Goal: Task Accomplishment & Management: Manage account settings

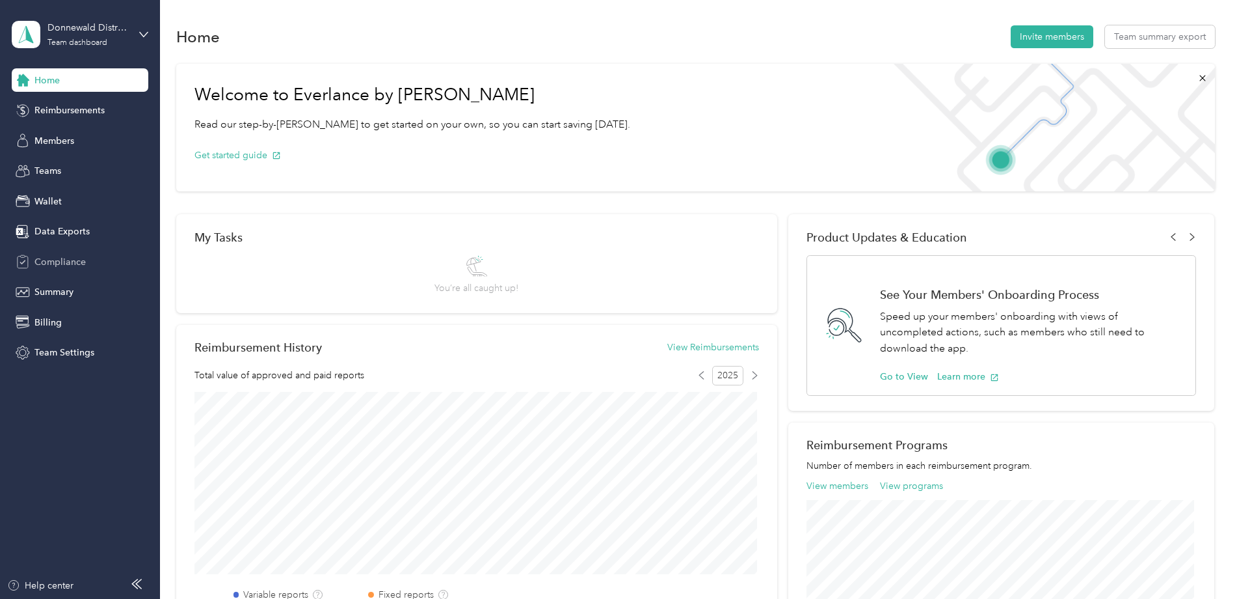
click at [51, 257] on span "Compliance" at bounding box center [59, 262] width 51 height 14
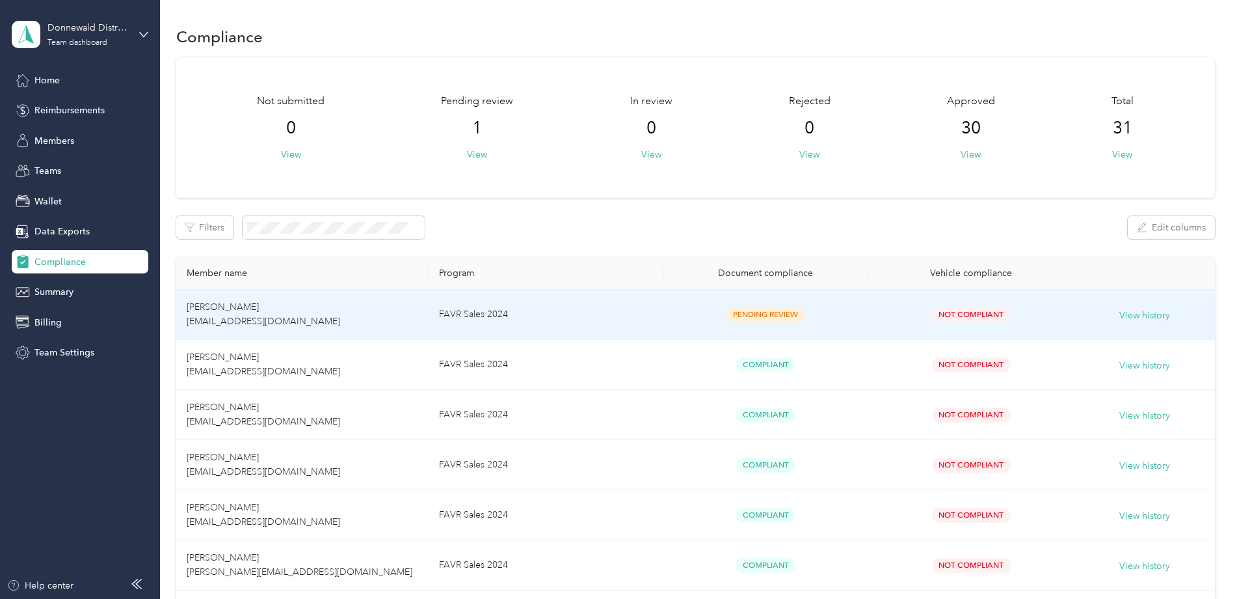
click at [745, 311] on span "Pending Review" at bounding box center [766, 314] width 79 height 15
click at [243, 318] on span "[PERSON_NAME] [EMAIL_ADDRESS][DOMAIN_NAME]" at bounding box center [264, 313] width 154 height 25
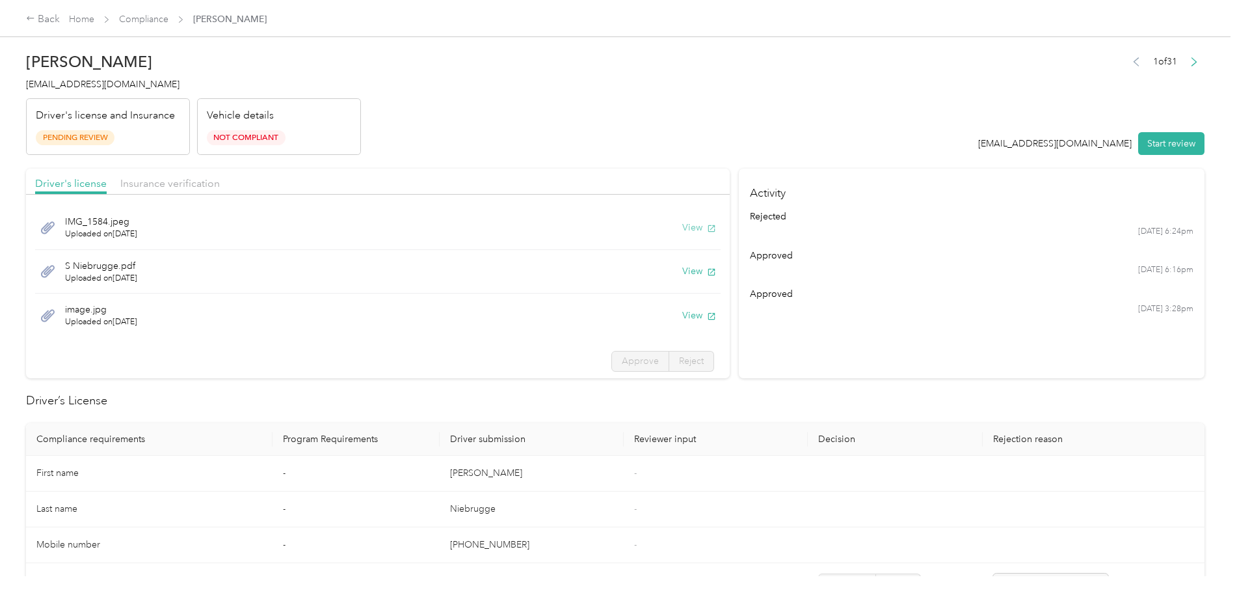
click at [682, 226] on button "View" at bounding box center [699, 228] width 34 height 14
click at [691, 271] on button "View" at bounding box center [699, 271] width 34 height 14
click at [118, 282] on div "S Niebrugge.pdf Uploaded on [DATE] View" at bounding box center [378, 272] width 686 height 44
drag, startPoint x: 118, startPoint y: 282, endPoint x: 102, endPoint y: 284, distance: 15.7
click at [102, 284] on span "Uploaded on [DATE]" at bounding box center [101, 279] width 72 height 12
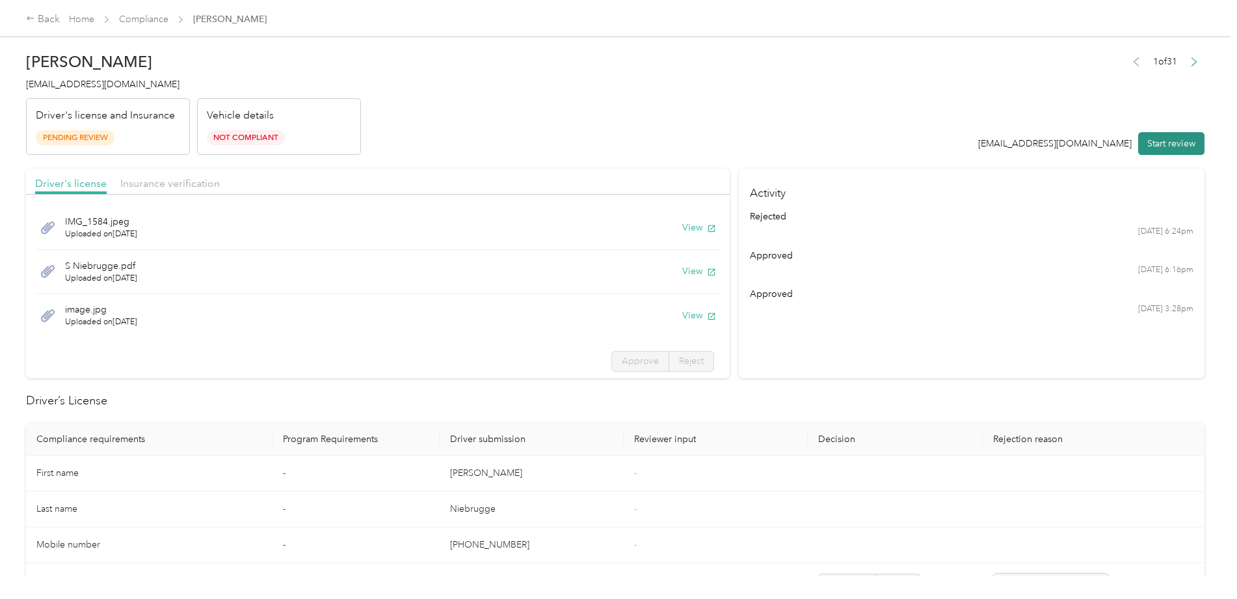
click at [1174, 148] on button "Start review" at bounding box center [1172, 143] width 66 height 23
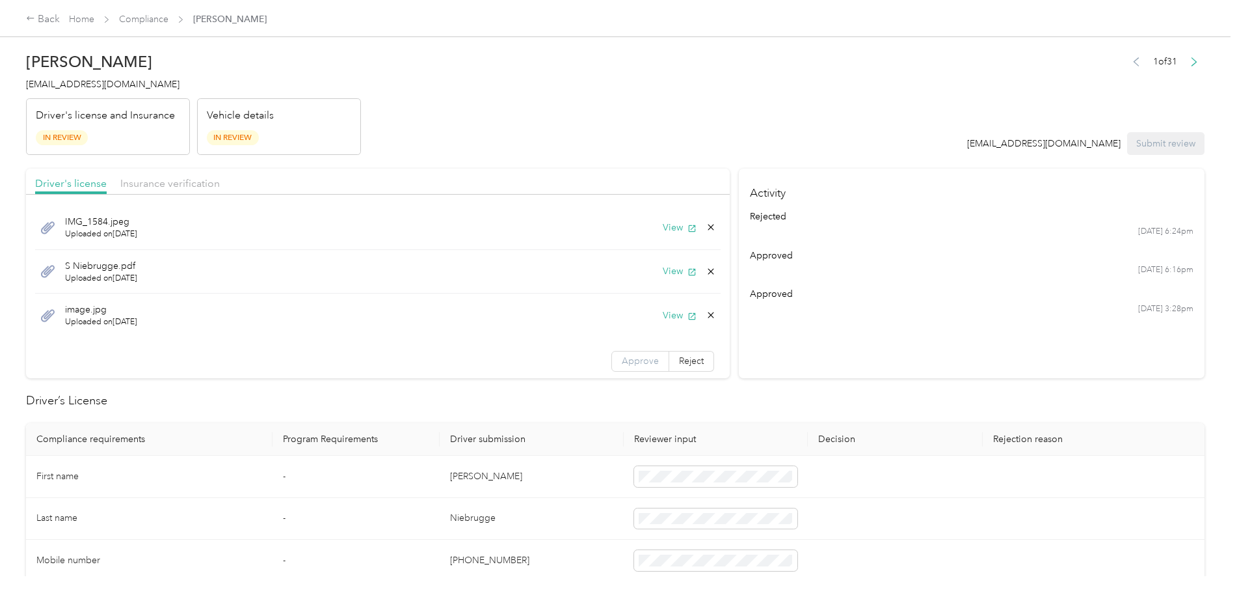
click at [622, 362] on span "Approve" at bounding box center [640, 360] width 37 height 11
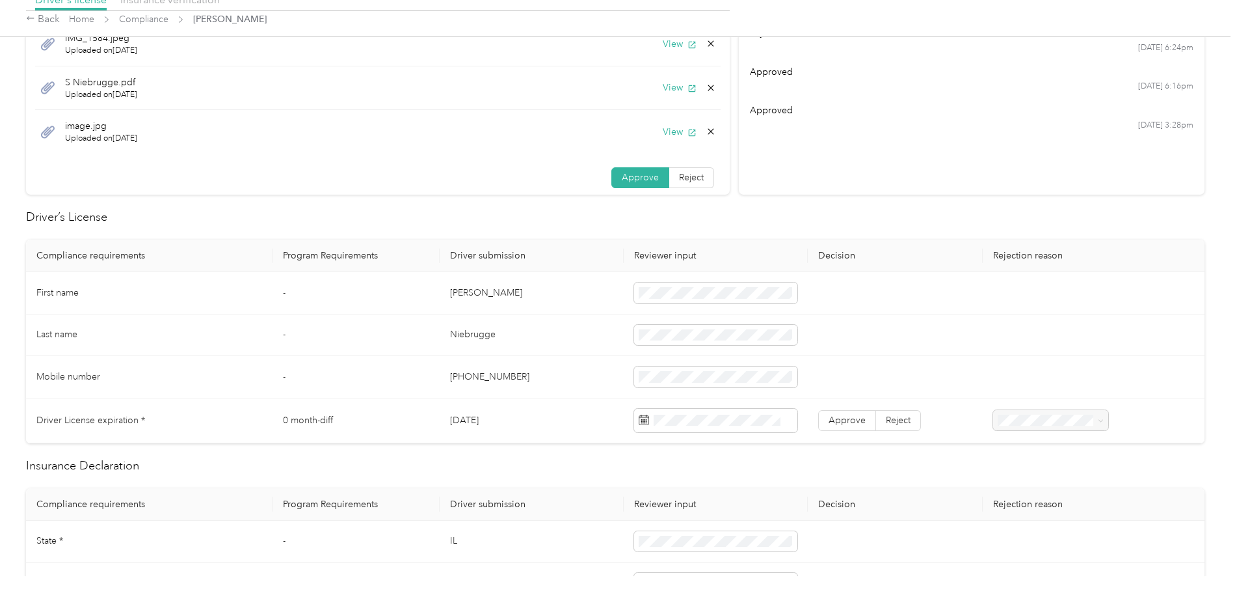
scroll to position [195, 0]
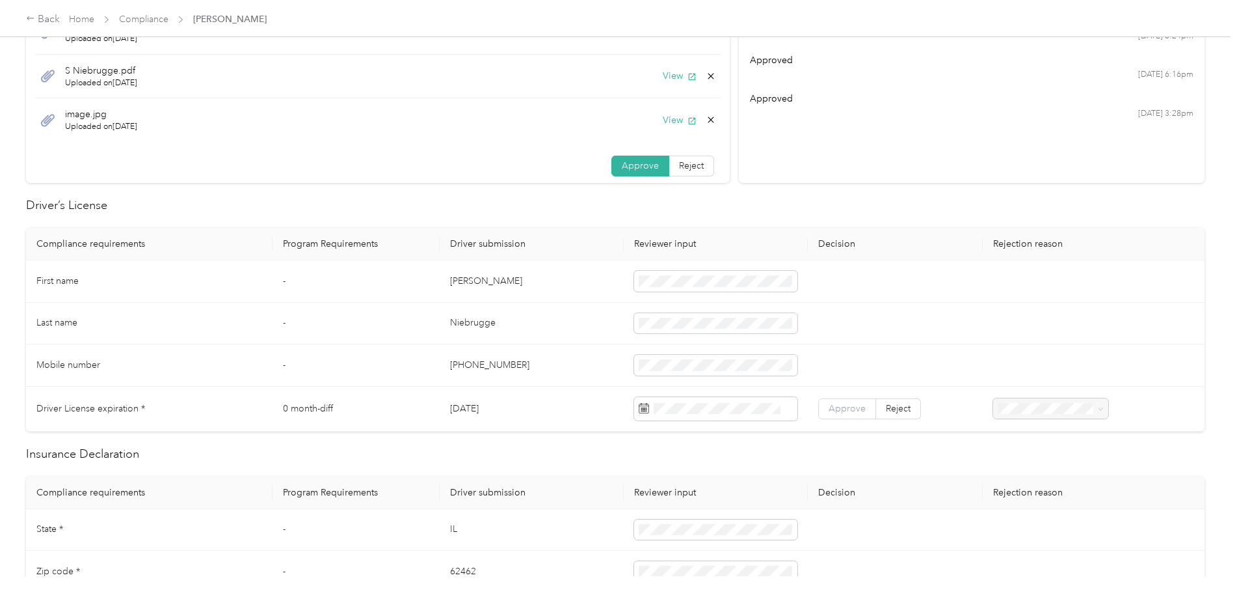
click at [848, 413] on span "Approve" at bounding box center [847, 408] width 37 height 11
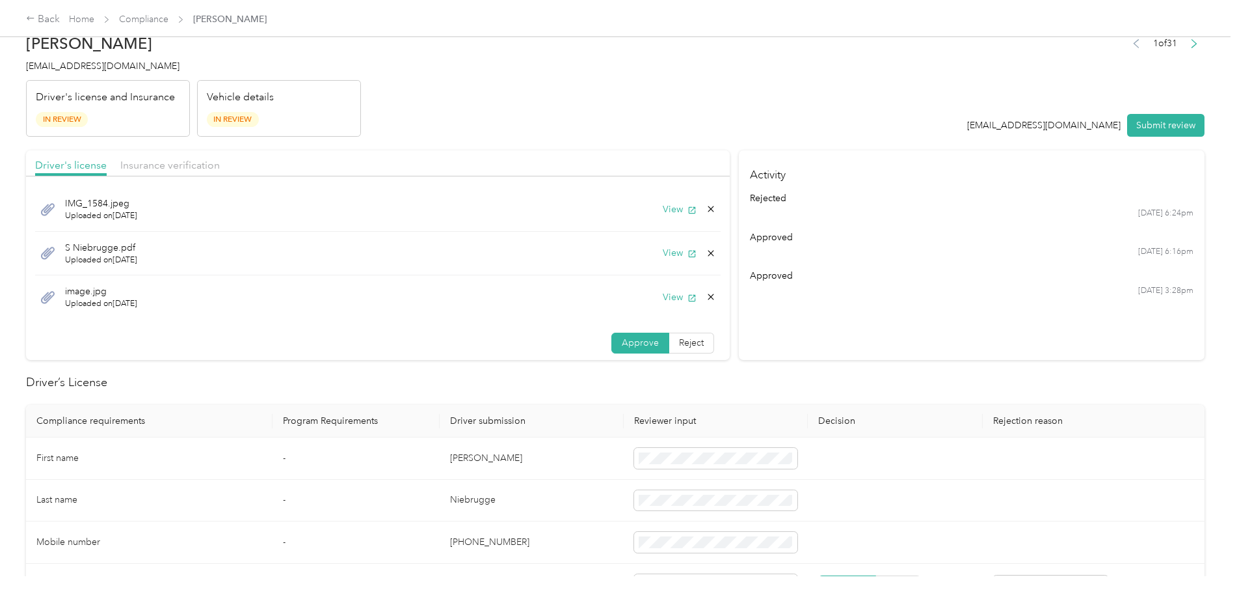
scroll to position [0, 0]
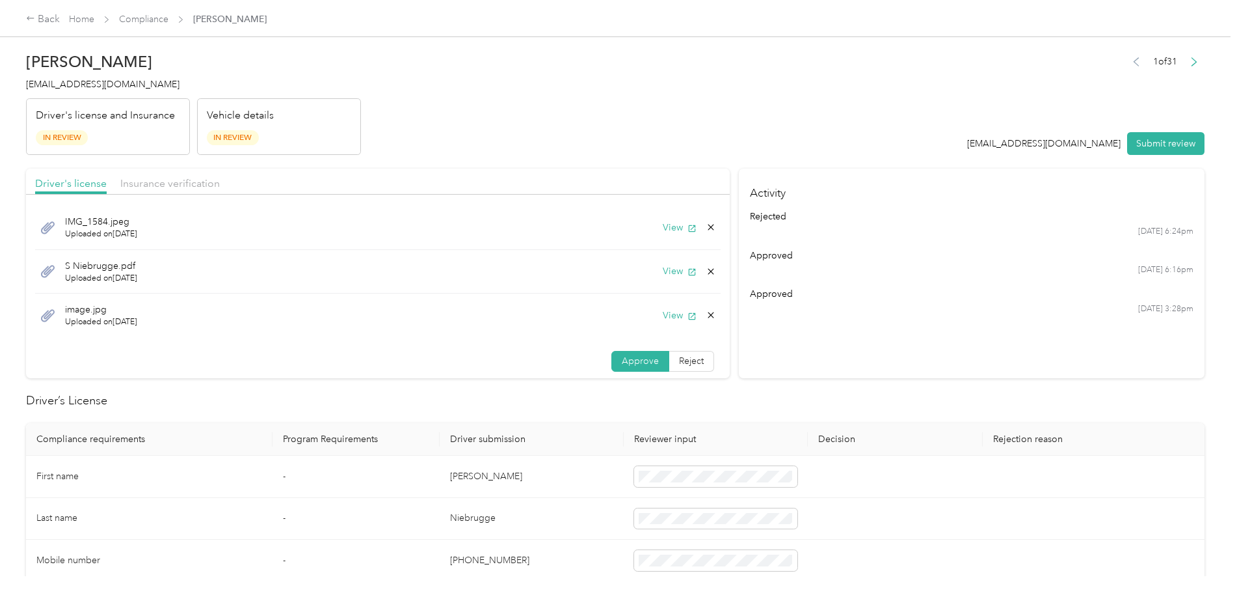
click at [120, 276] on span "Uploaded on [DATE]" at bounding box center [101, 279] width 72 height 12
click at [688, 267] on icon "button" at bounding box center [692, 271] width 9 height 9
click at [663, 268] on button "View" at bounding box center [680, 271] width 34 height 14
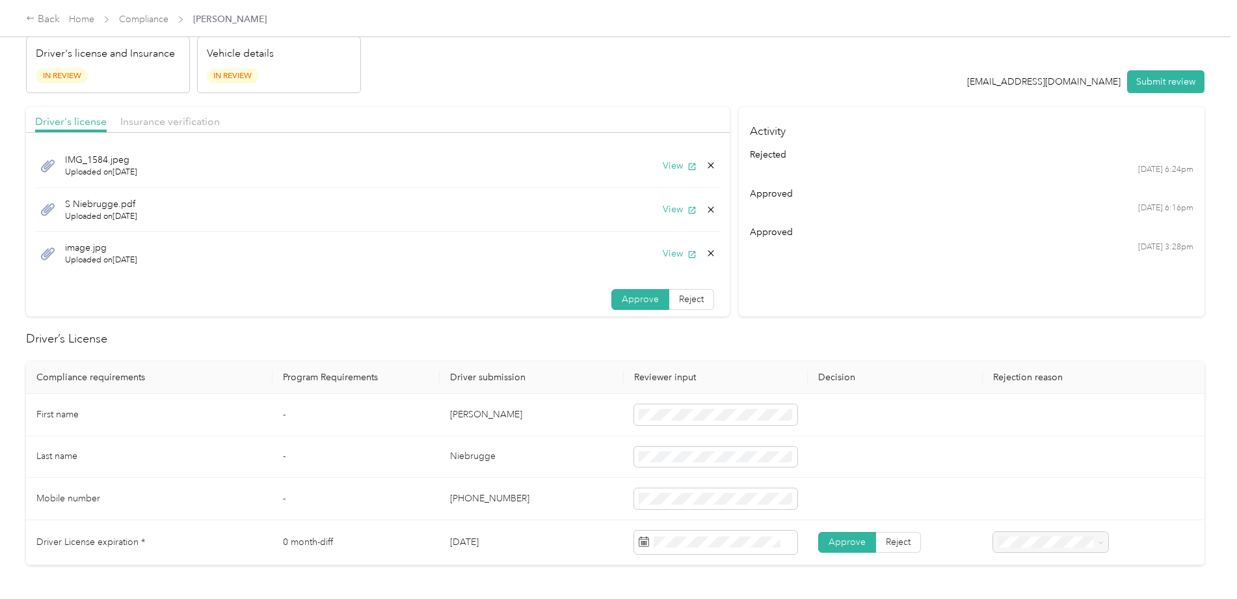
scroll to position [325, 0]
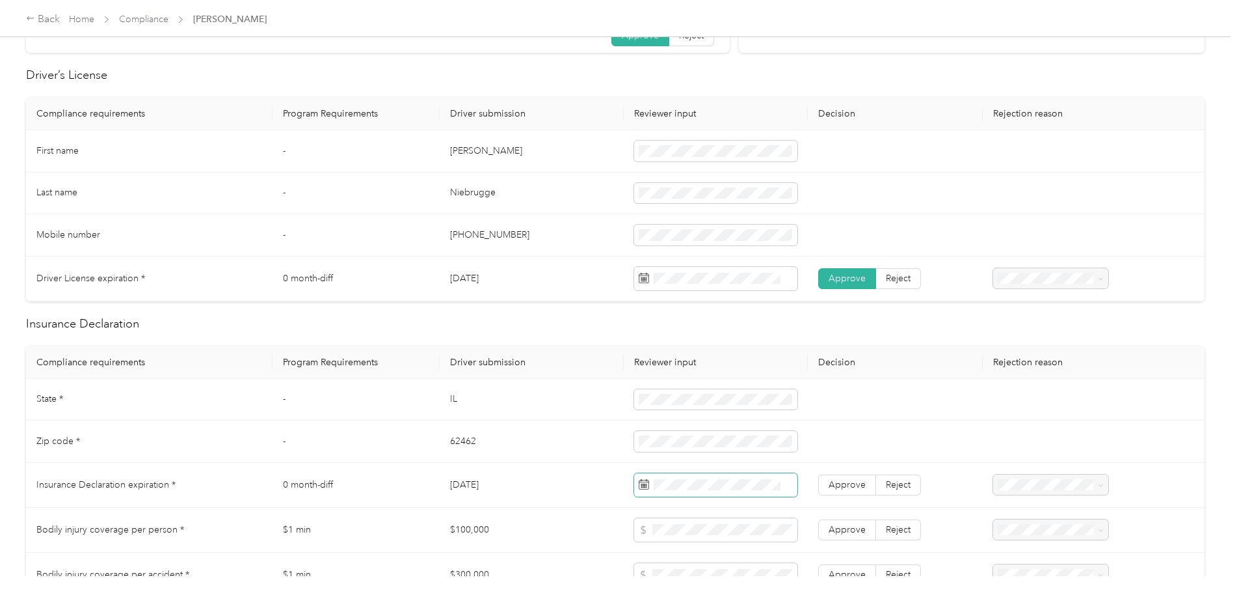
click at [653, 476] on span at bounding box center [715, 484] width 163 height 23
click at [644, 481] on icon at bounding box center [644, 481] width 10 height 0
click at [636, 483] on span at bounding box center [715, 484] width 163 height 23
click at [762, 304] on icon at bounding box center [759, 305] width 13 height 13
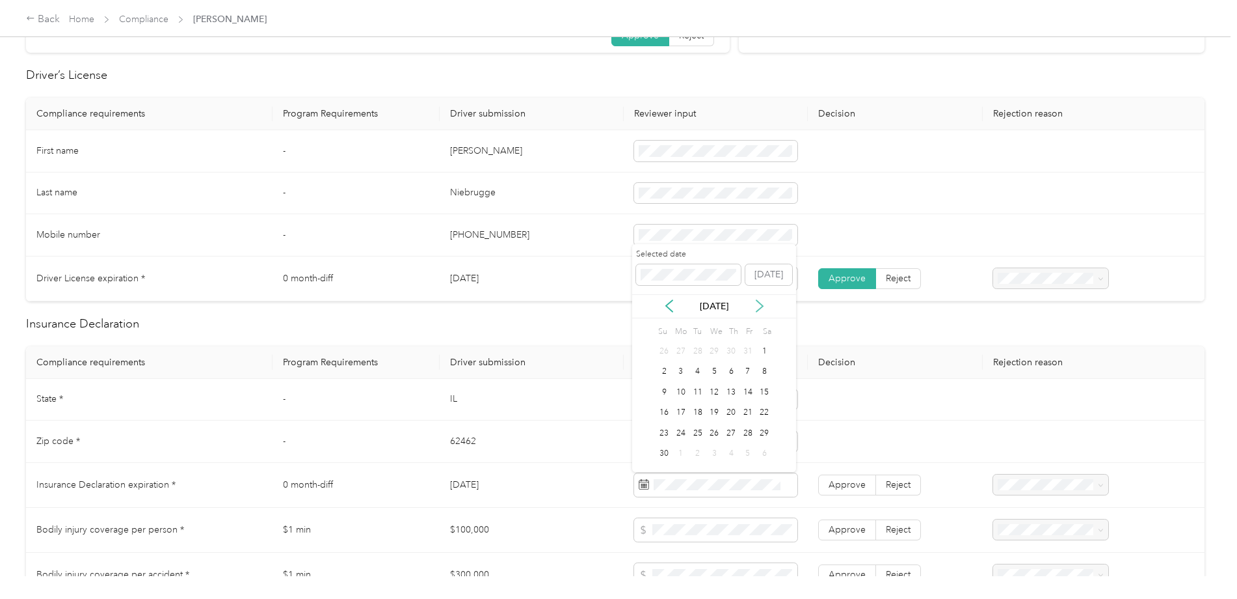
click at [761, 304] on icon at bounding box center [760, 306] width 7 height 12
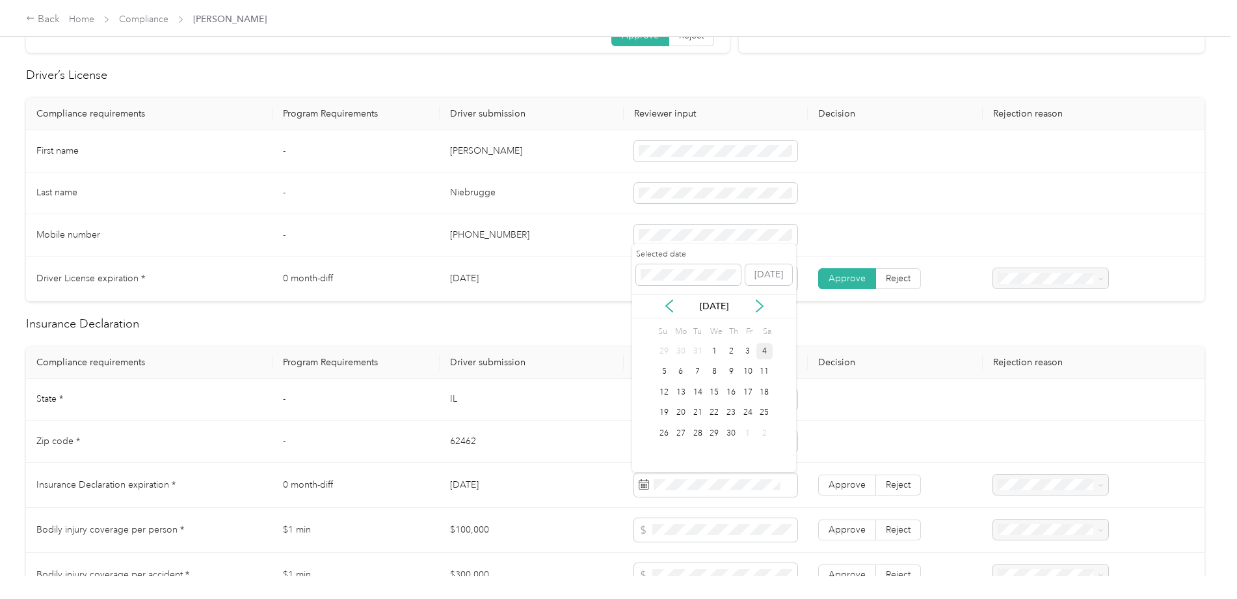
click at [765, 355] on div "4" at bounding box center [765, 351] width 17 height 16
click at [829, 489] on span "Approve" at bounding box center [847, 484] width 37 height 11
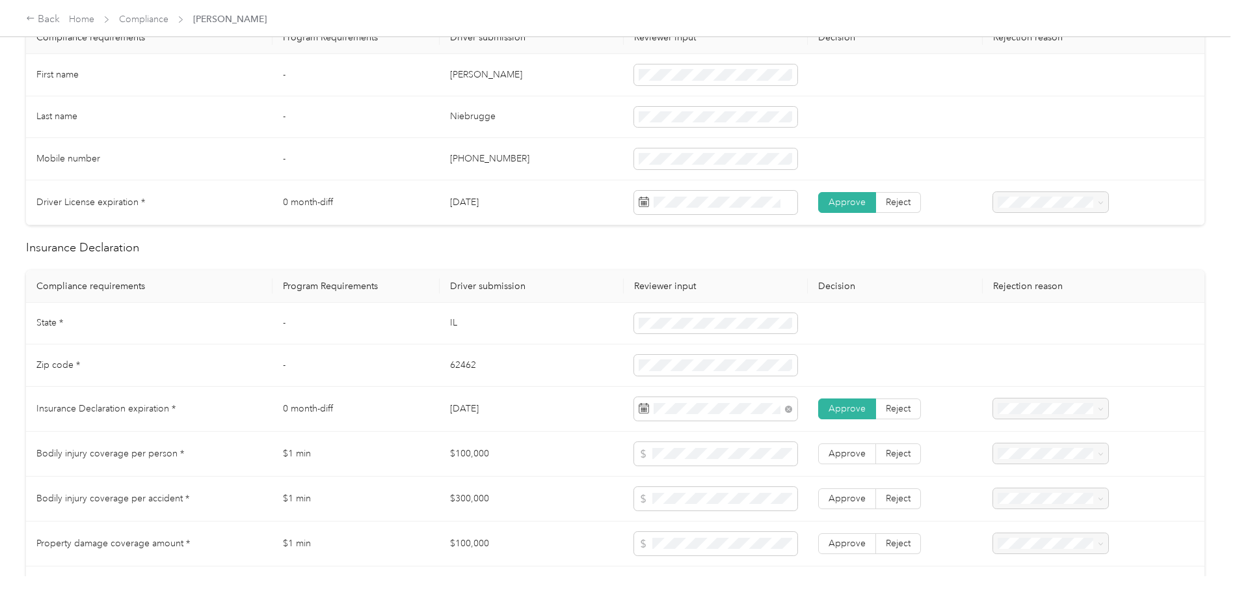
scroll to position [455, 0]
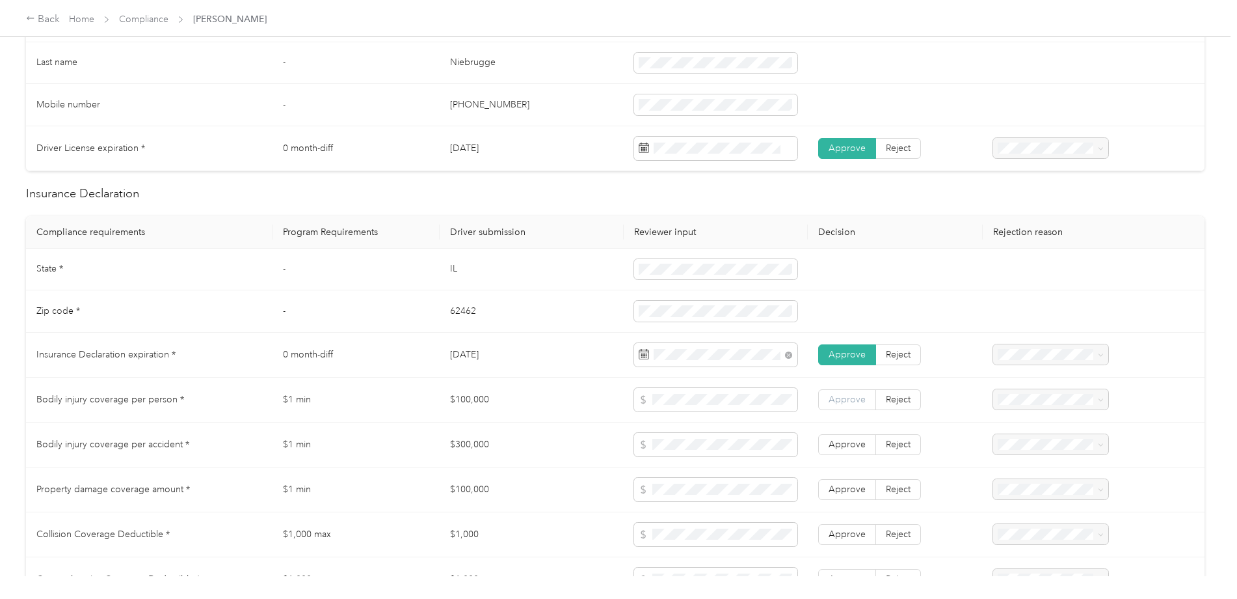
click at [861, 402] on span "Approve" at bounding box center [847, 399] width 37 height 11
click at [834, 439] on span "Approve" at bounding box center [847, 443] width 37 height 11
click at [837, 497] on label "Approve" at bounding box center [847, 489] width 58 height 21
click at [844, 537] on span "Approve" at bounding box center [847, 533] width 37 height 11
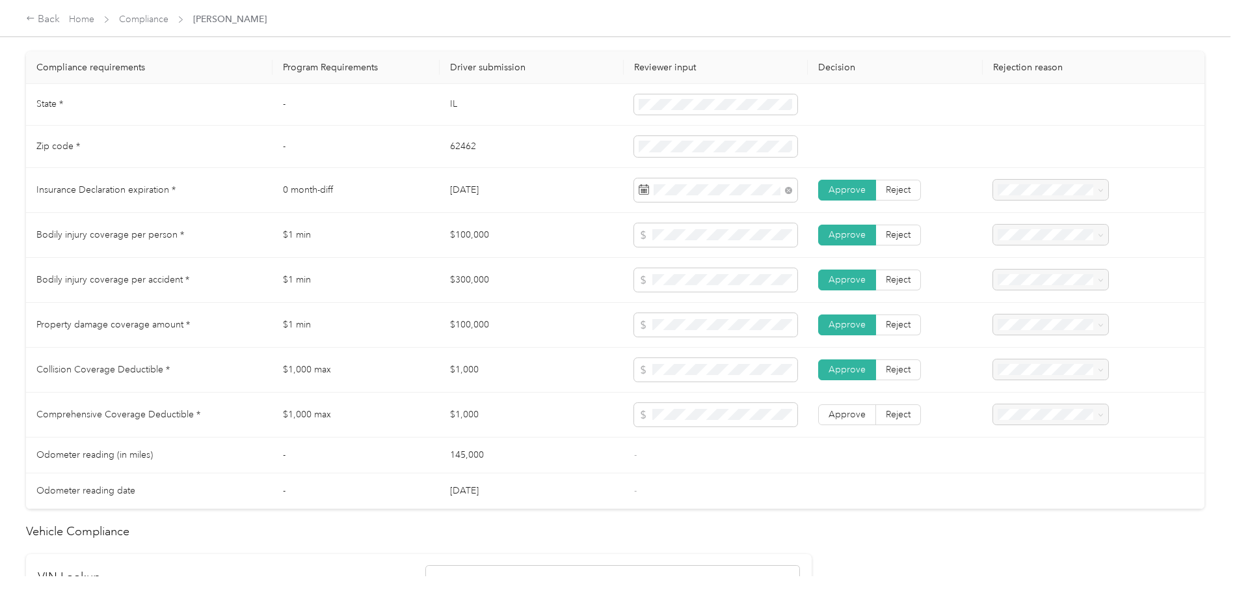
scroll to position [651, 0]
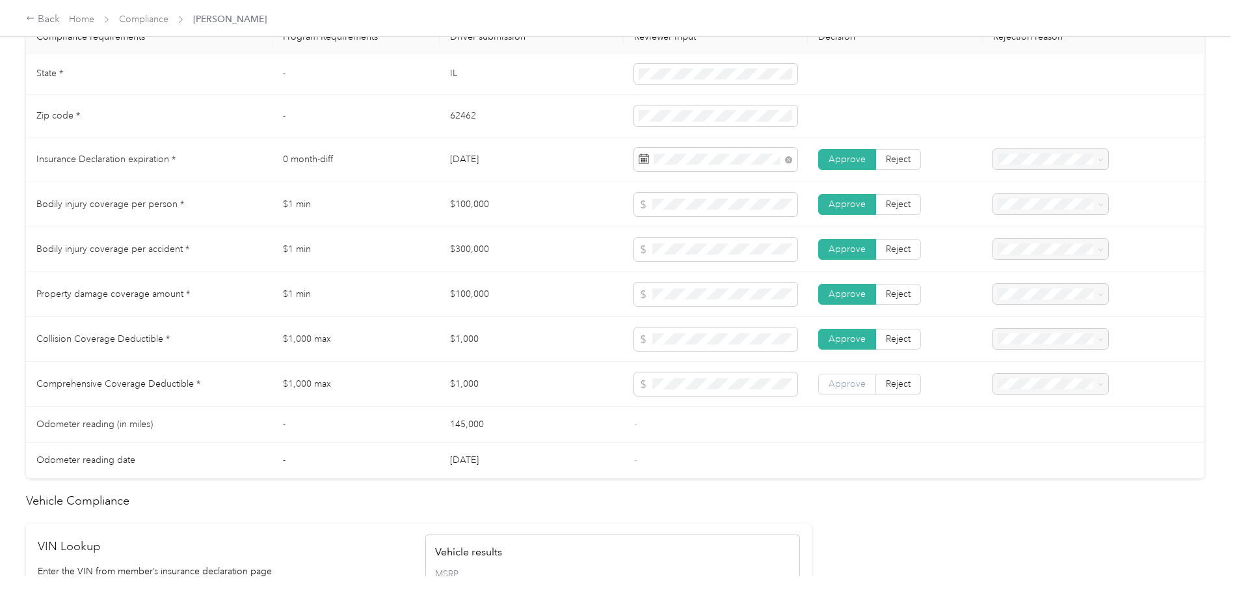
click at [846, 383] on span "Approve" at bounding box center [847, 383] width 37 height 11
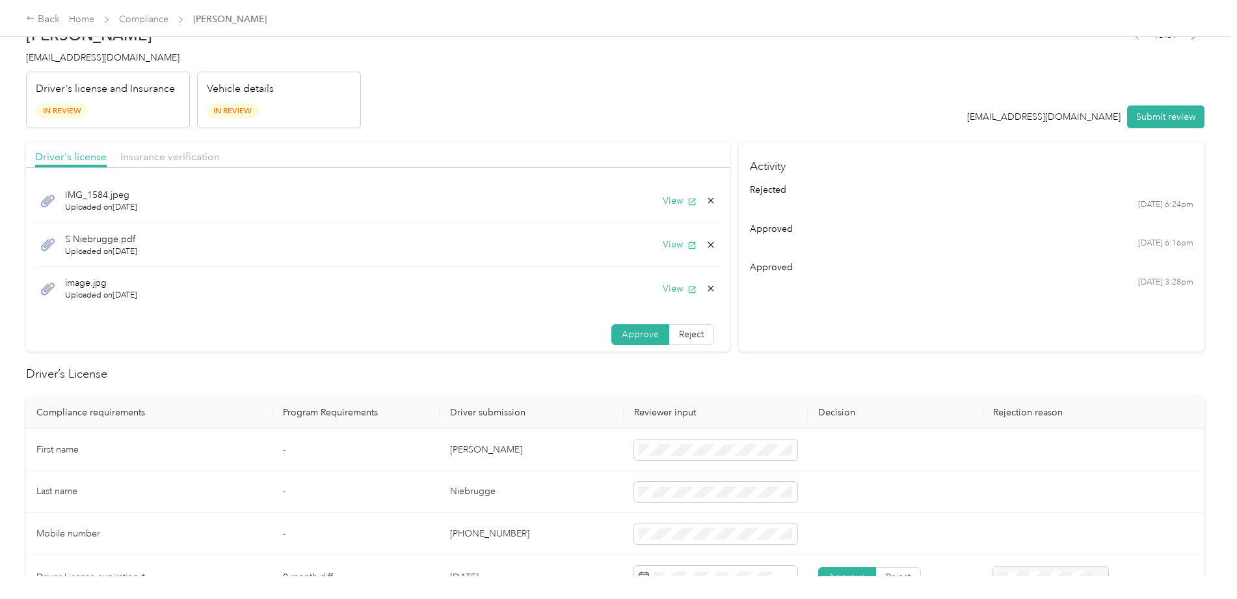
scroll to position [0, 0]
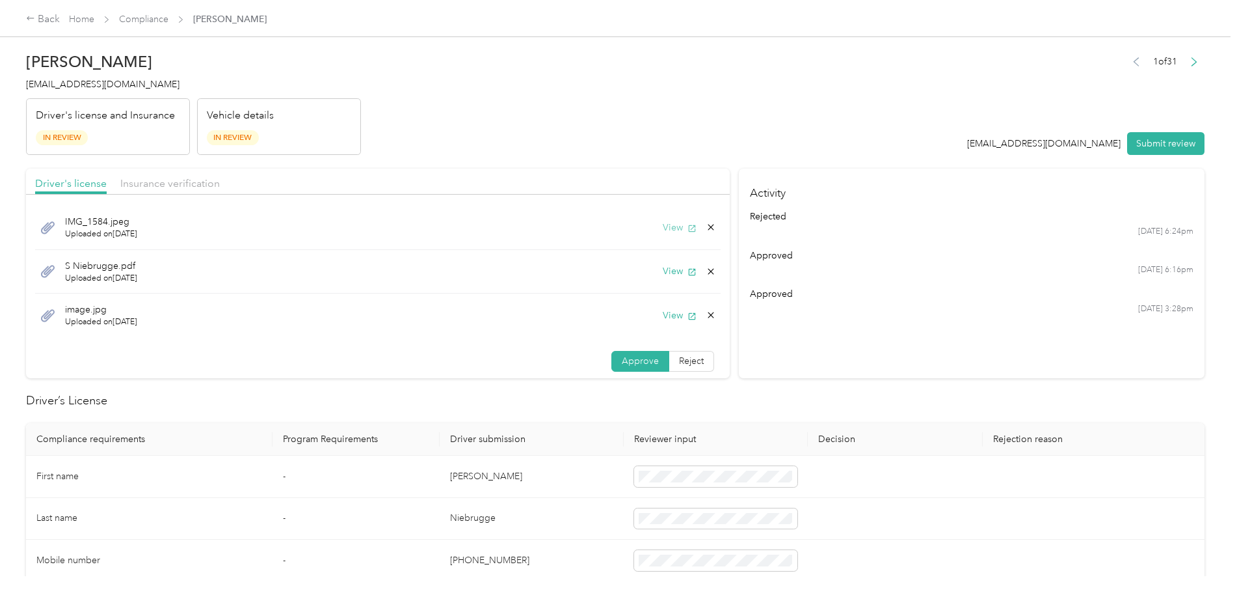
click at [674, 230] on button "View" at bounding box center [680, 228] width 34 height 14
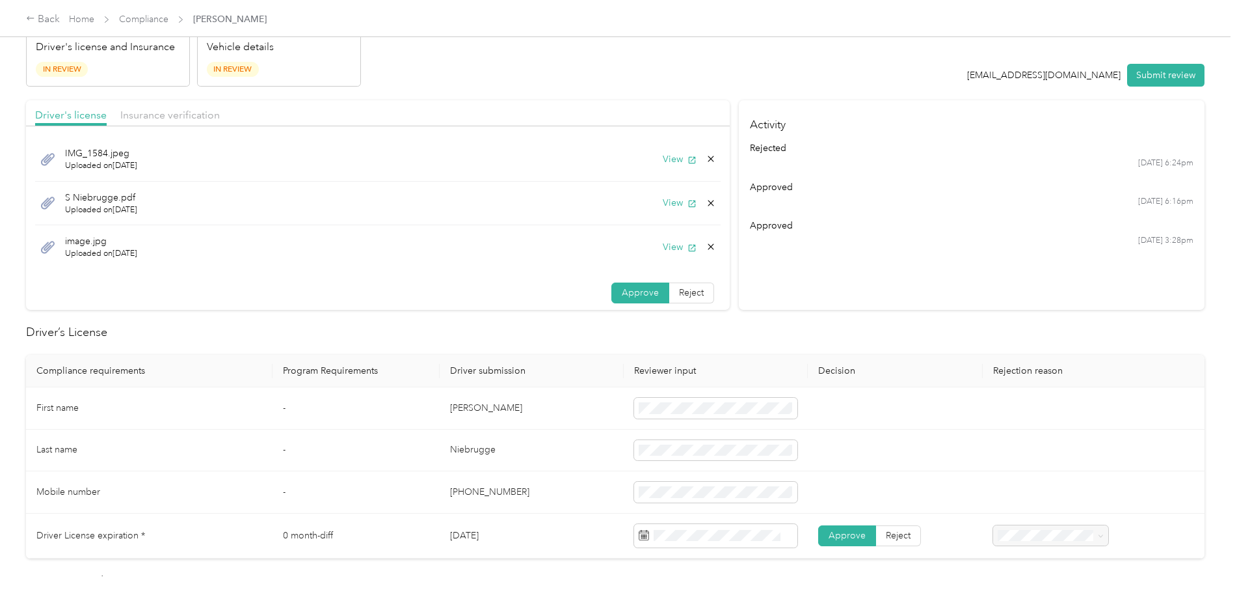
scroll to position [65, 0]
click at [671, 204] on button "View" at bounding box center [680, 206] width 34 height 14
click at [688, 165] on icon "button" at bounding box center [692, 163] width 9 height 9
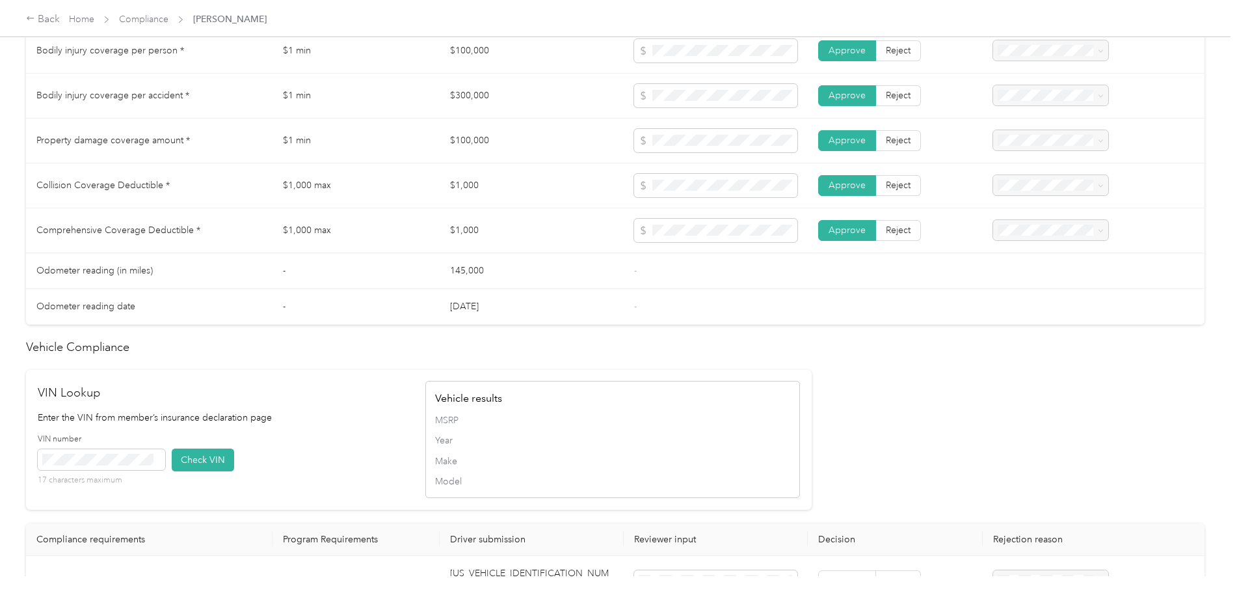
scroll to position [846, 0]
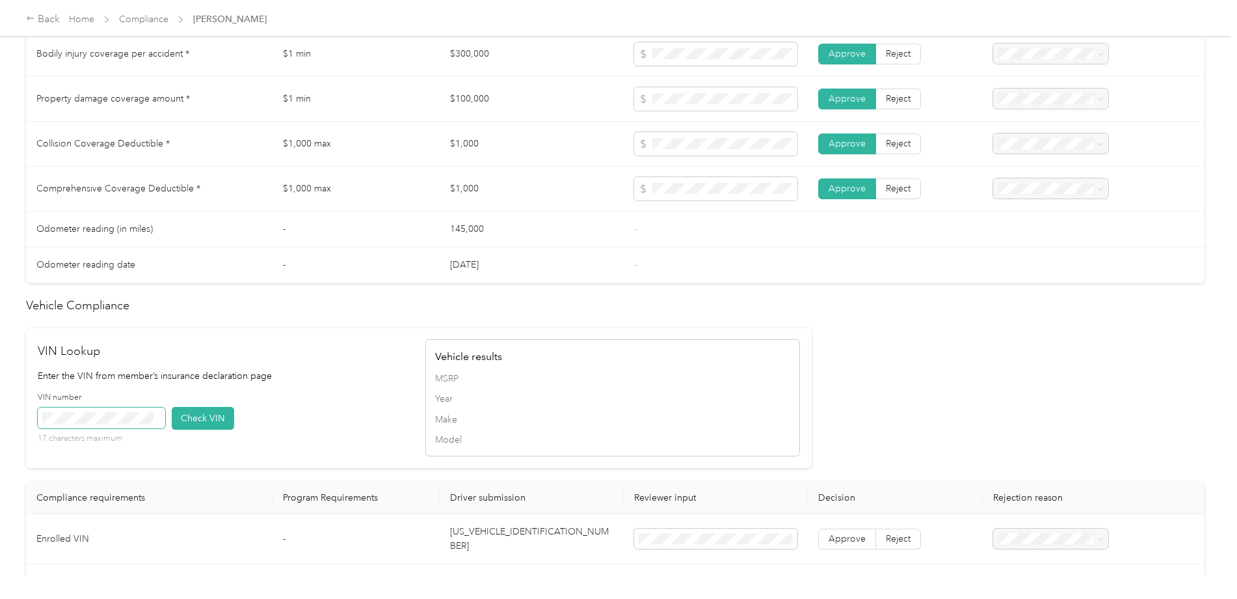
click at [80, 411] on span at bounding box center [102, 417] width 128 height 21
click at [202, 418] on button "Check VIN" at bounding box center [203, 418] width 62 height 23
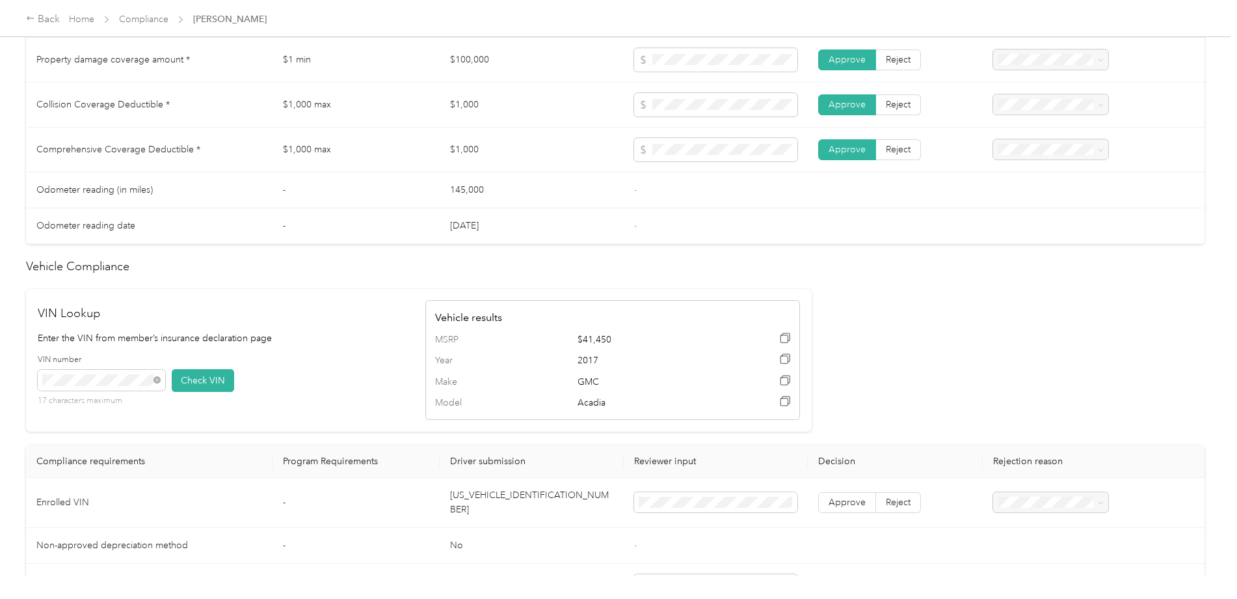
scroll to position [911, 0]
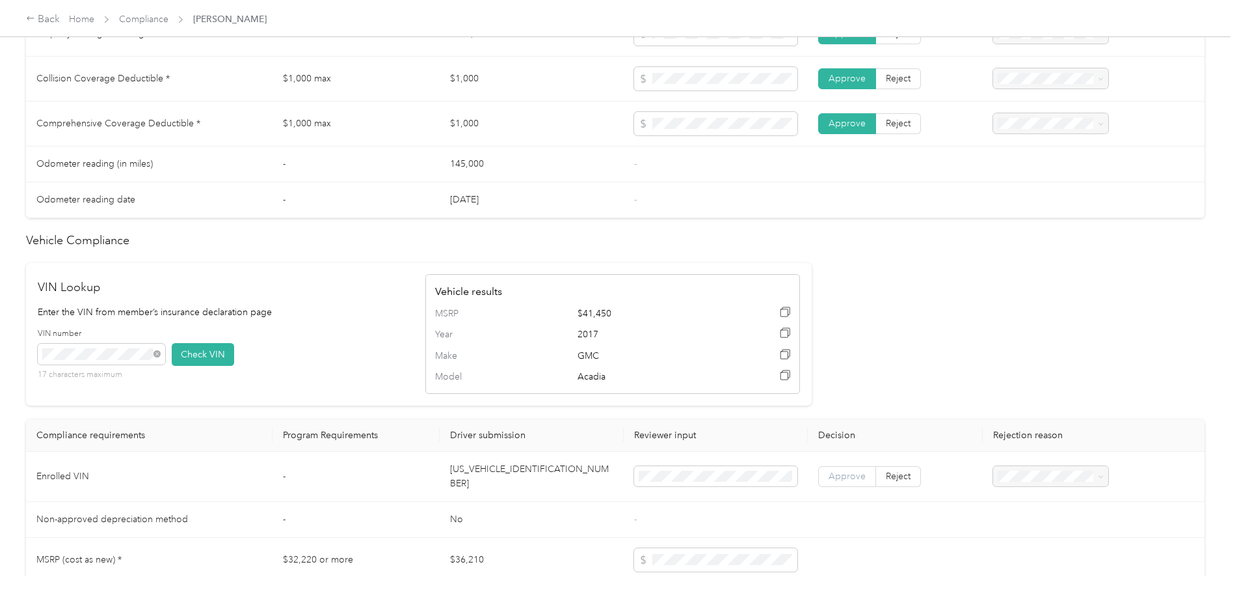
click at [832, 478] on label "Approve" at bounding box center [847, 476] width 58 height 21
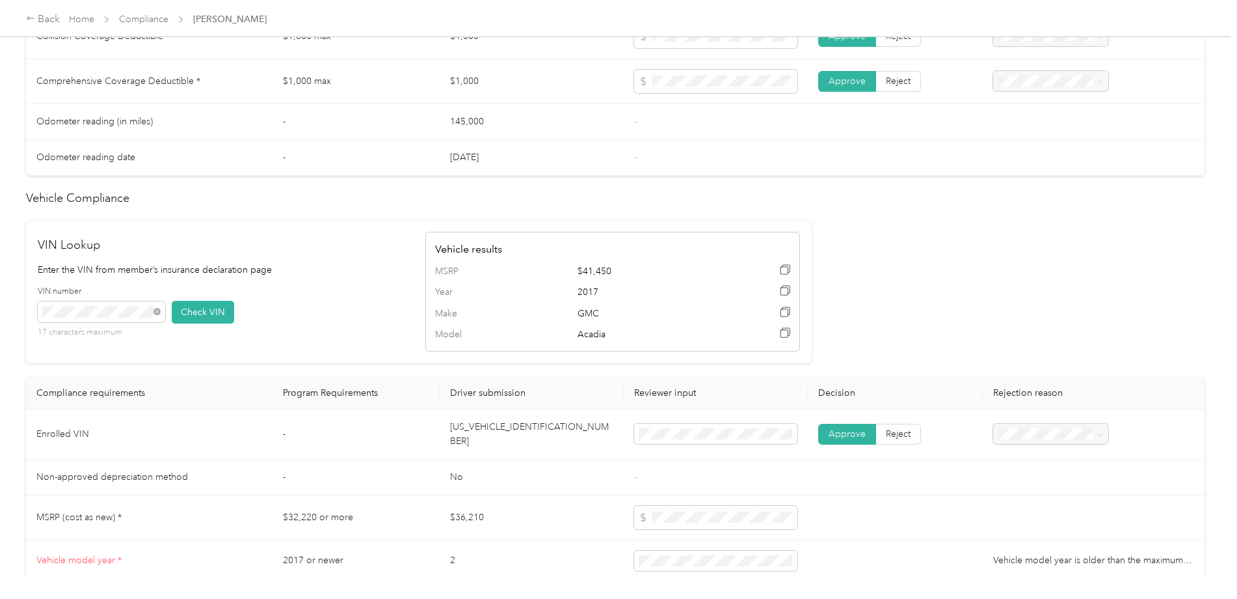
scroll to position [1106, 0]
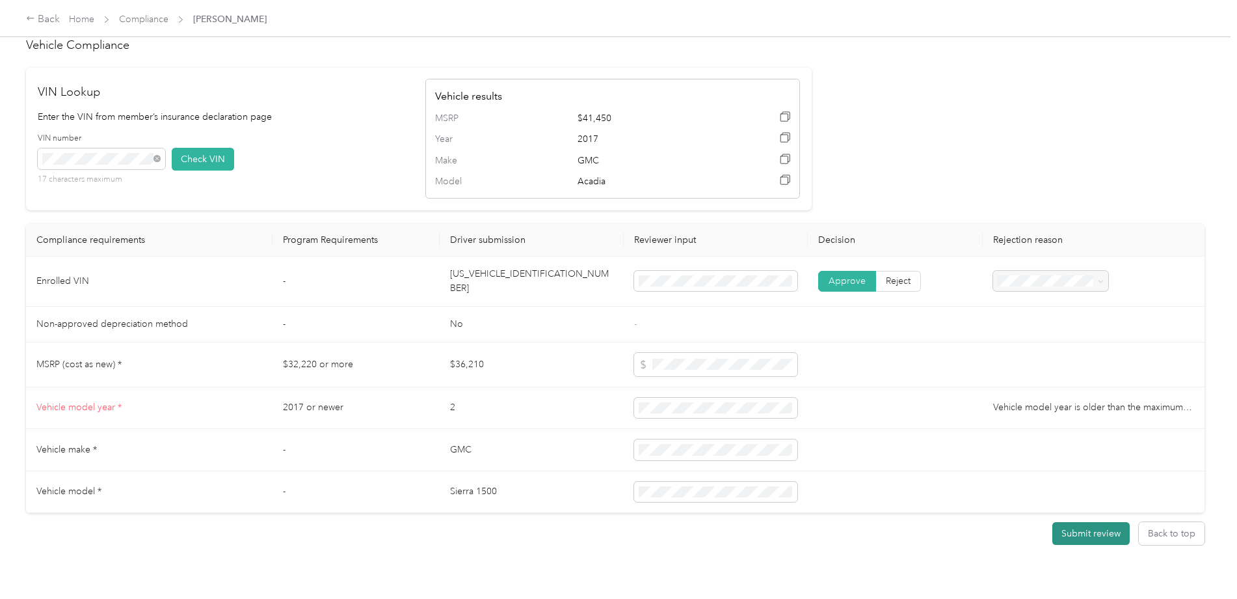
click at [1072, 526] on button "Submit review" at bounding box center [1091, 533] width 77 height 23
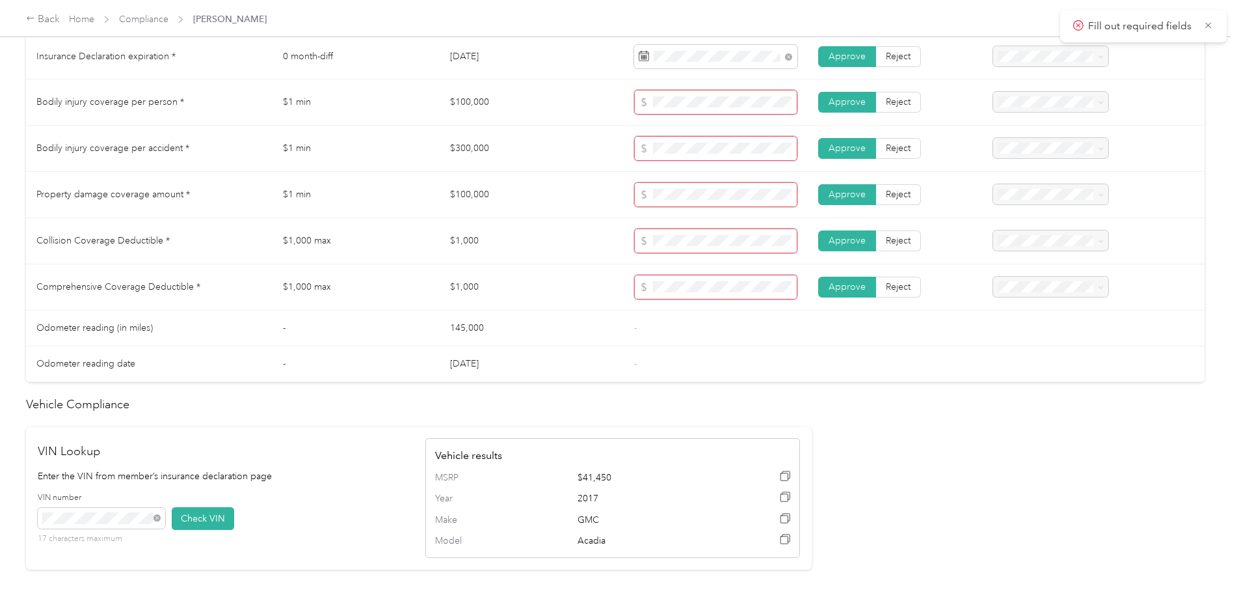
scroll to position [717, 0]
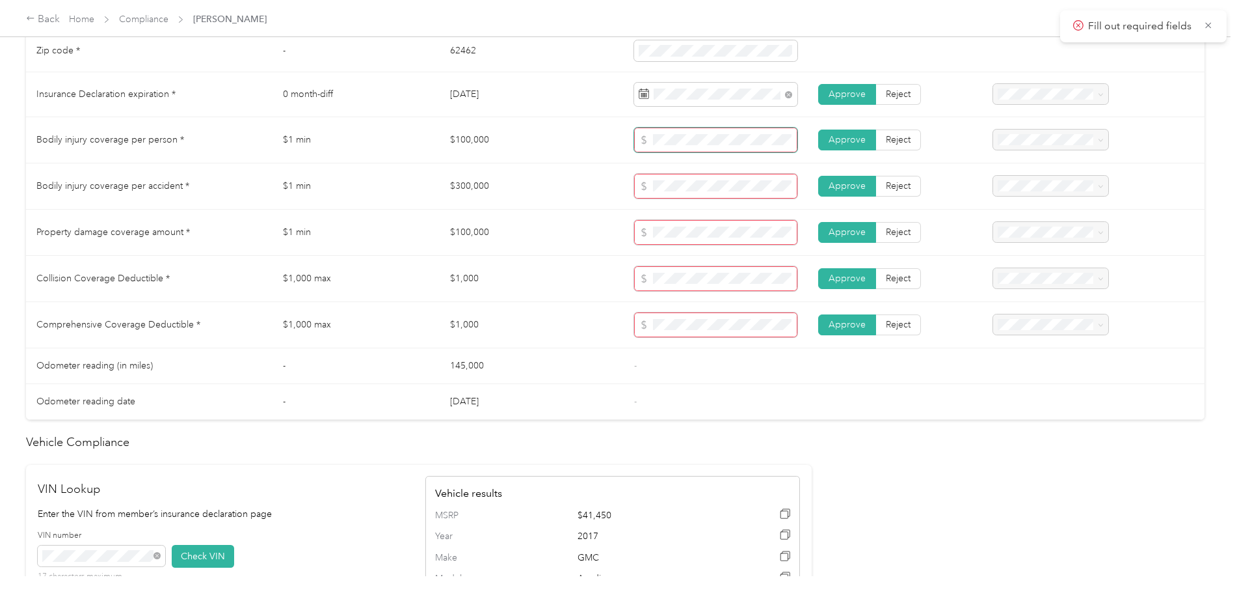
click at [689, 133] on span at bounding box center [715, 140] width 163 height 25
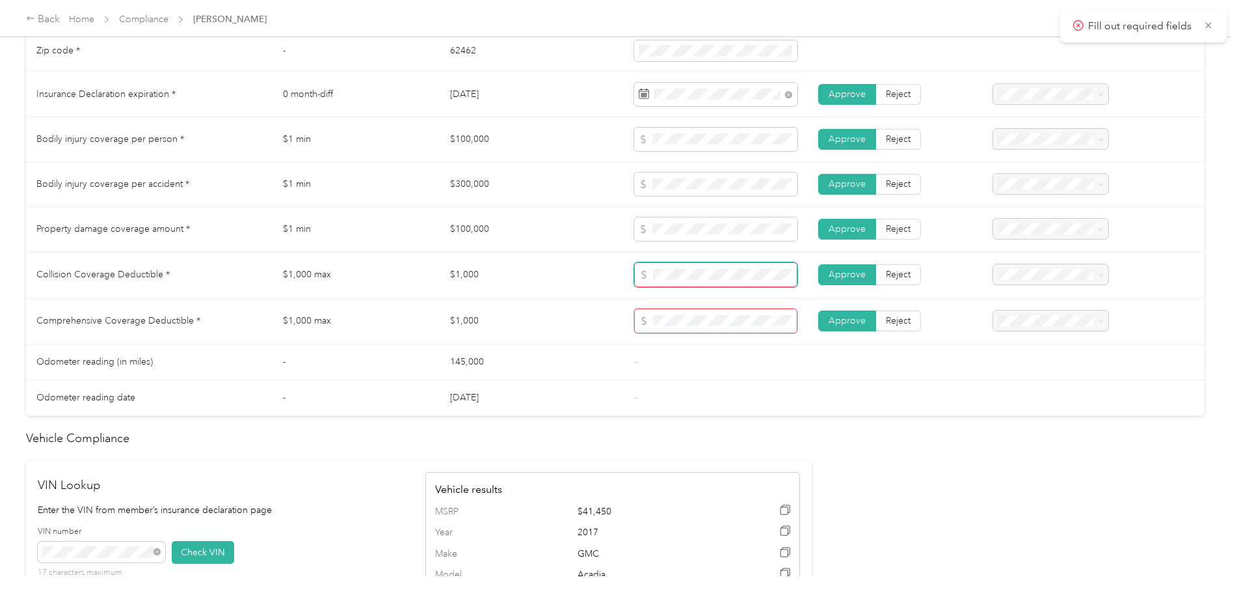
click at [692, 280] on span at bounding box center [715, 274] width 163 height 25
click at [764, 366] on td "-" at bounding box center [716, 360] width 184 height 36
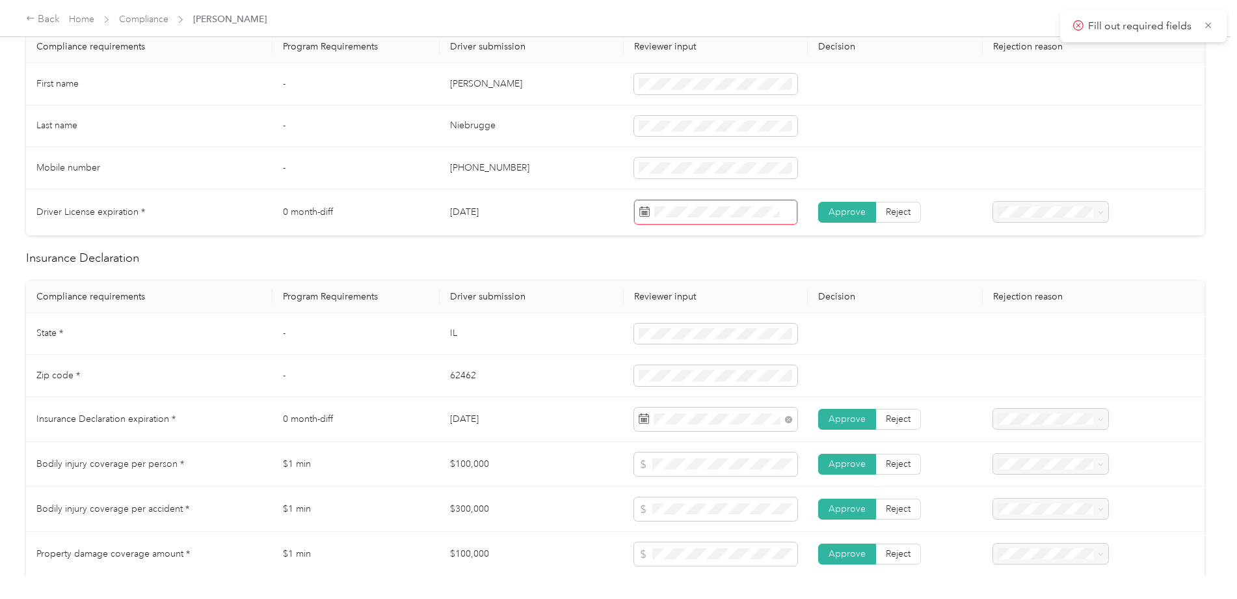
scroll to position [392, 0]
click at [708, 391] on div "23" at bounding box center [714, 394] width 17 height 16
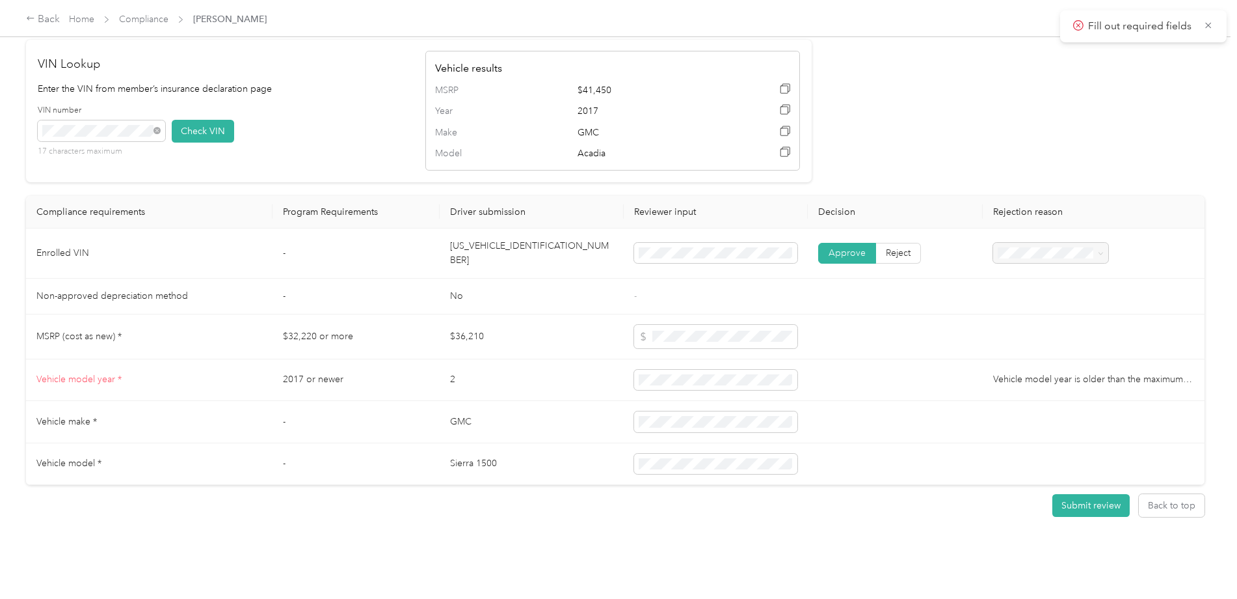
scroll to position [1140, 0]
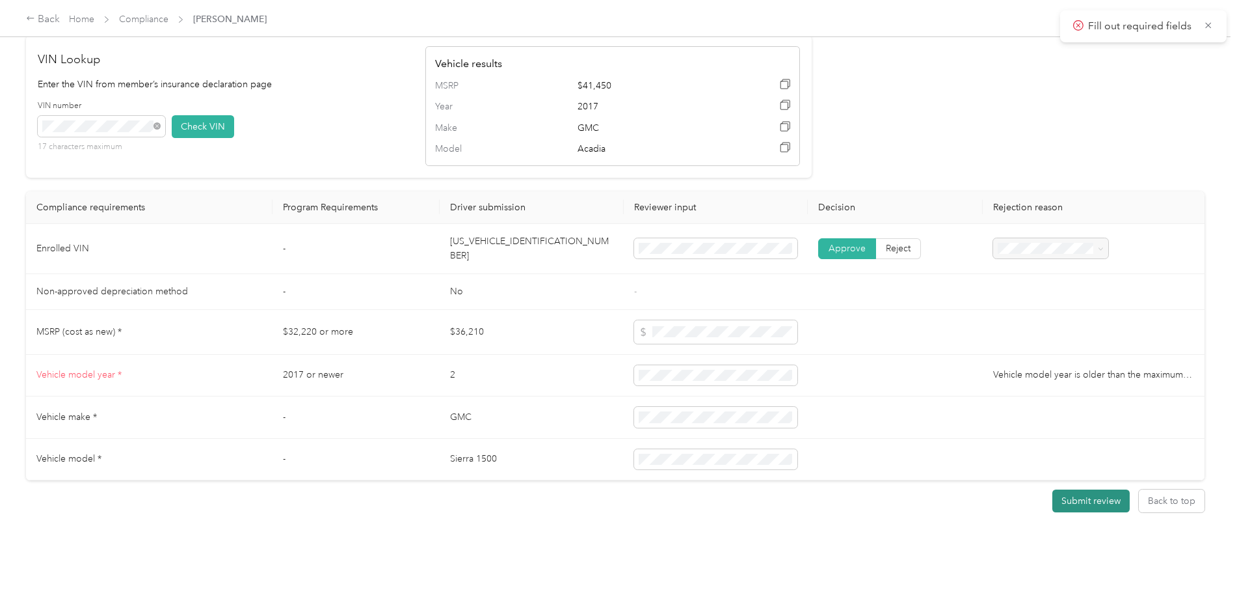
click at [1073, 491] on button "Submit review" at bounding box center [1091, 500] width 77 height 23
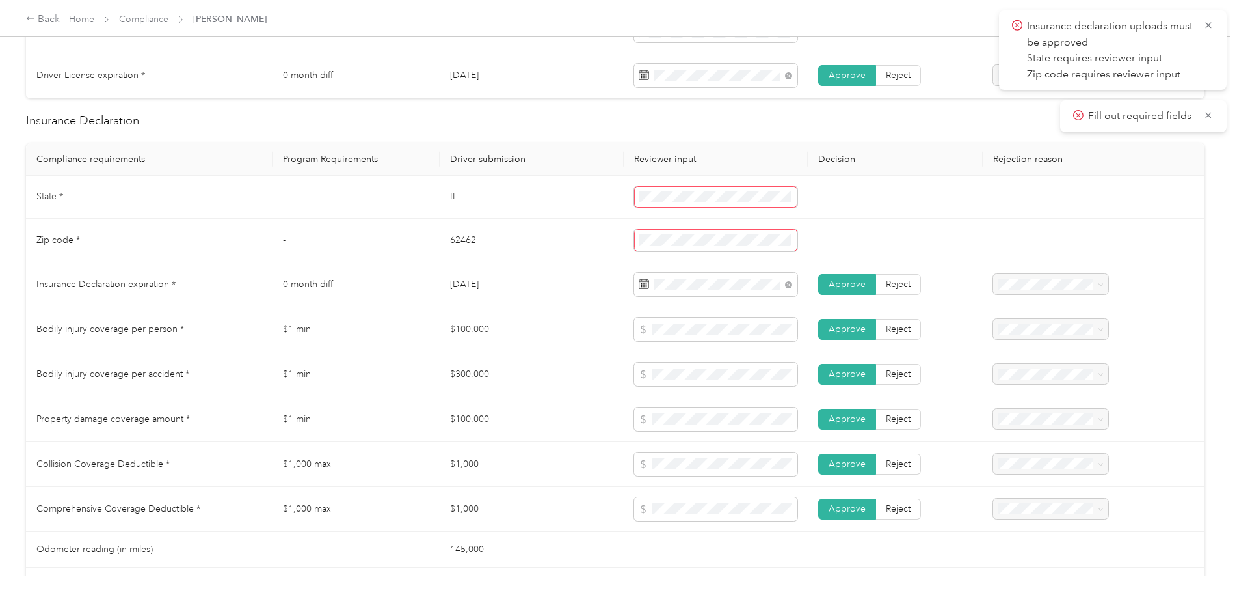
scroll to position [492, 0]
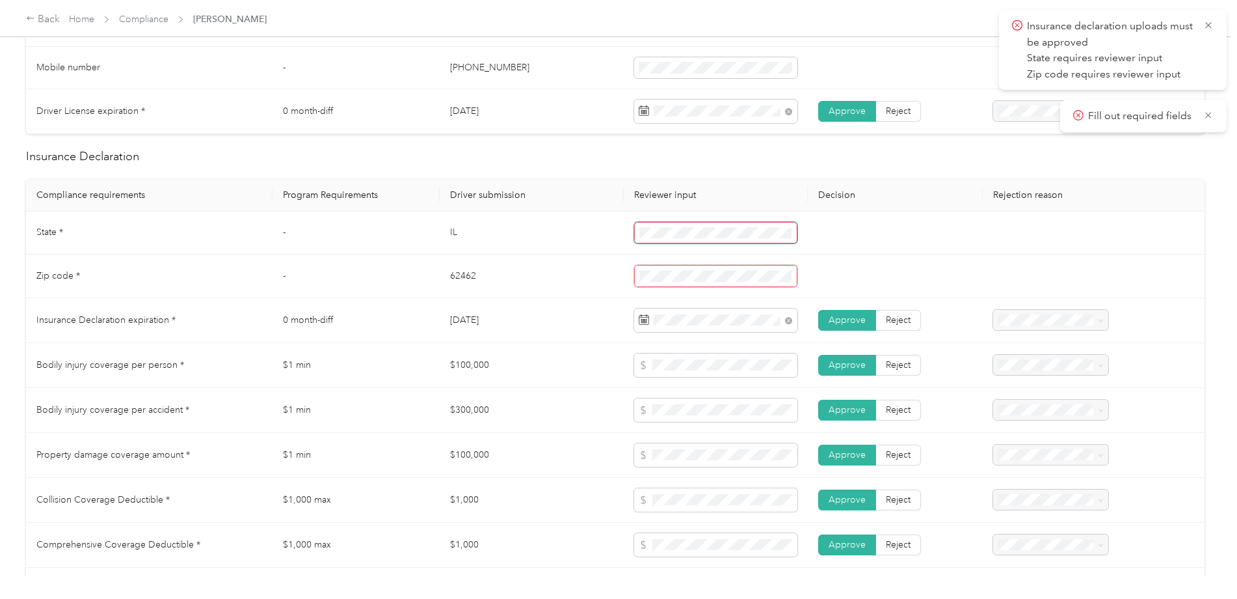
click at [676, 225] on span at bounding box center [715, 233] width 163 height 22
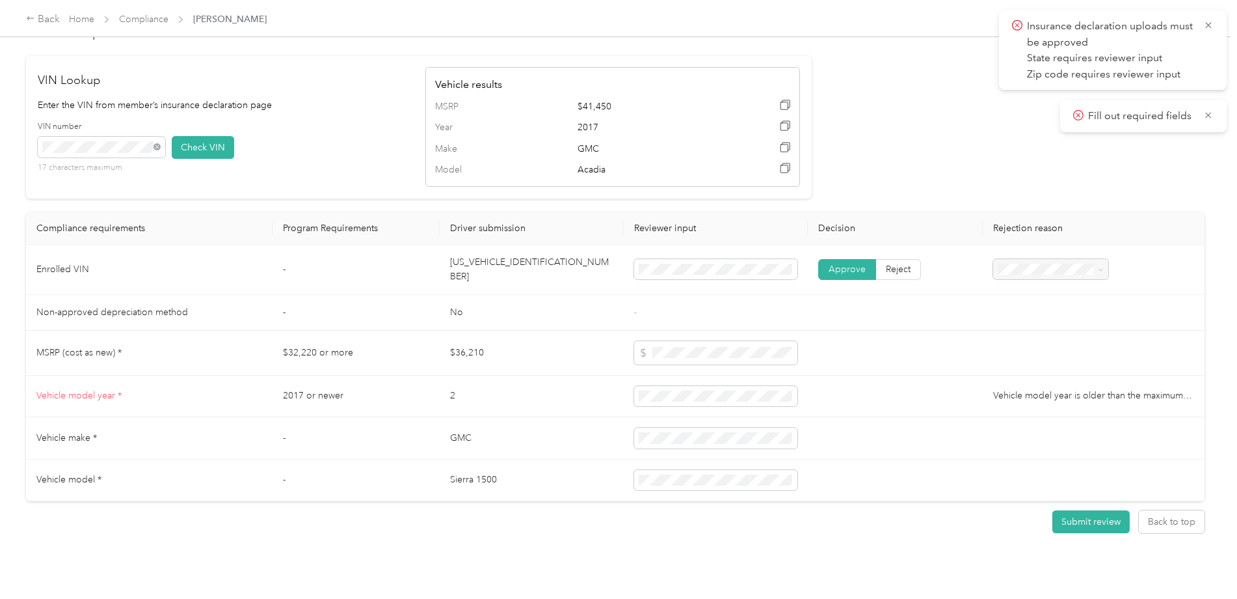
scroll to position [1140, 0]
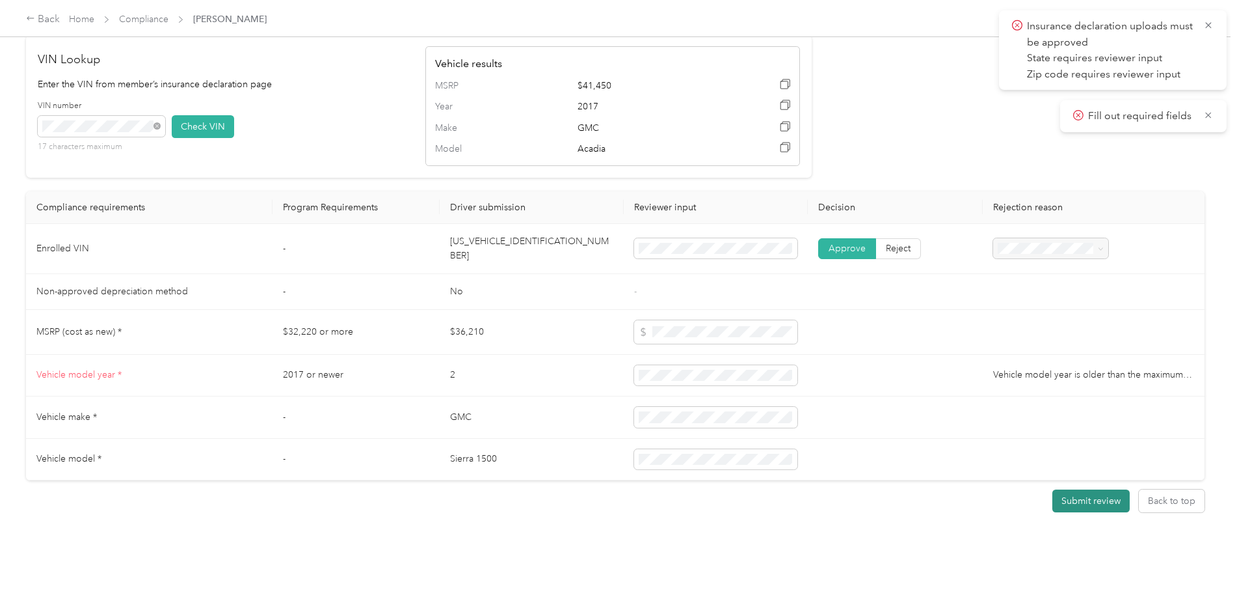
click at [1070, 489] on button "Submit review" at bounding box center [1091, 500] width 77 height 23
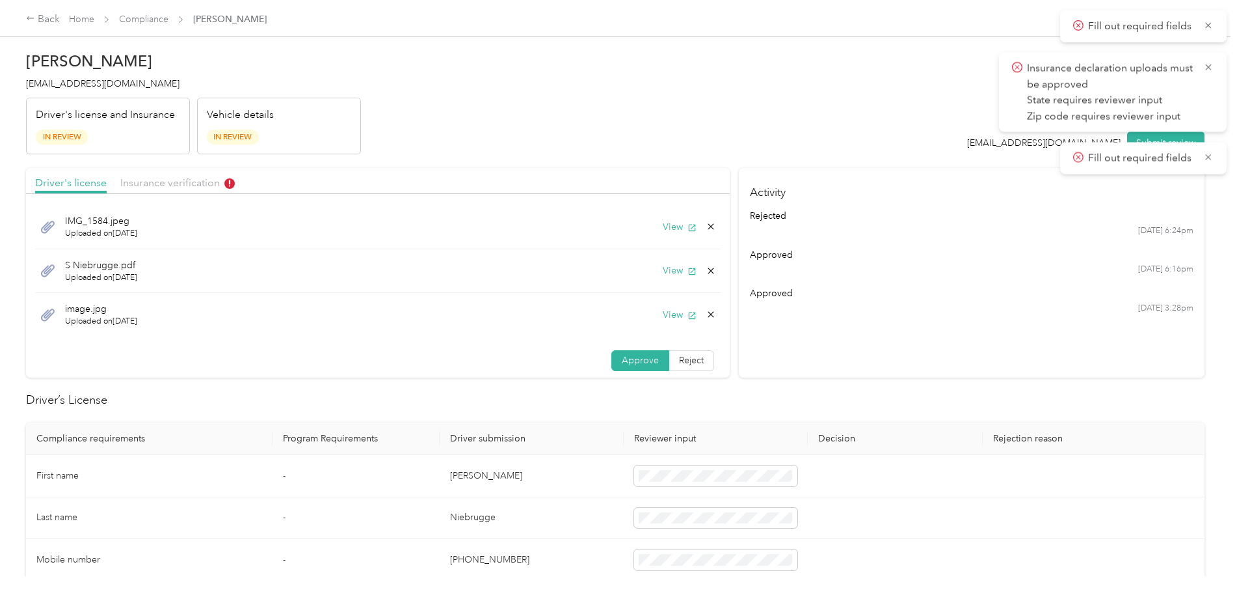
scroll to position [0, 0]
click at [187, 185] on span "Insurance verification" at bounding box center [177, 183] width 115 height 12
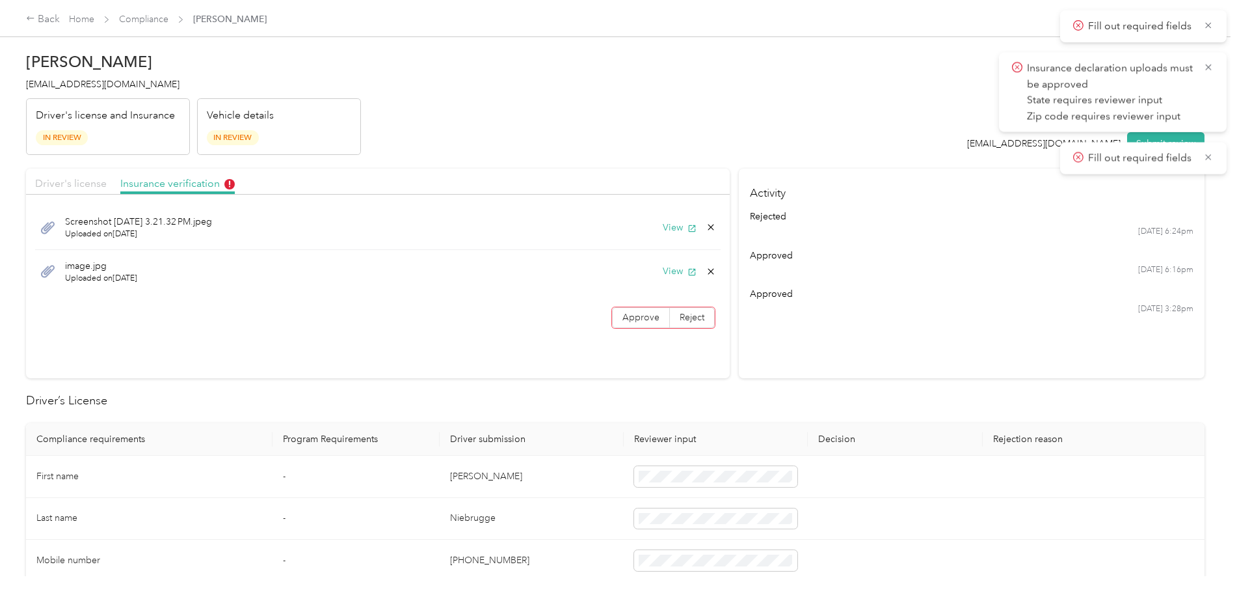
click at [66, 188] on span "Driver's license" at bounding box center [71, 183] width 72 height 12
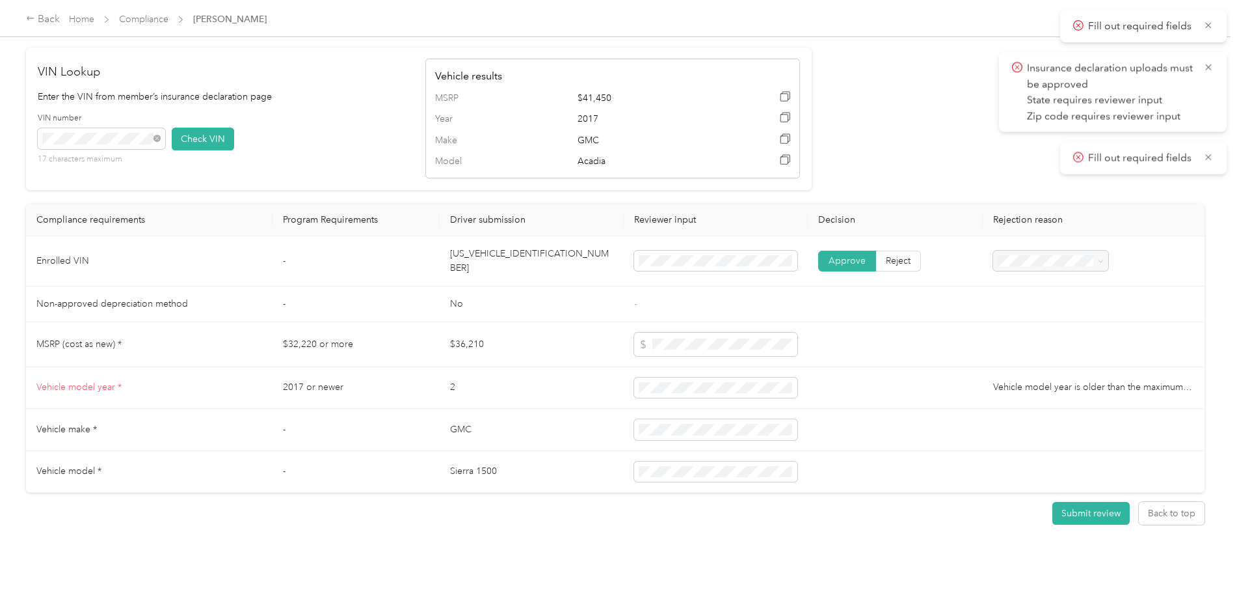
scroll to position [1140, 0]
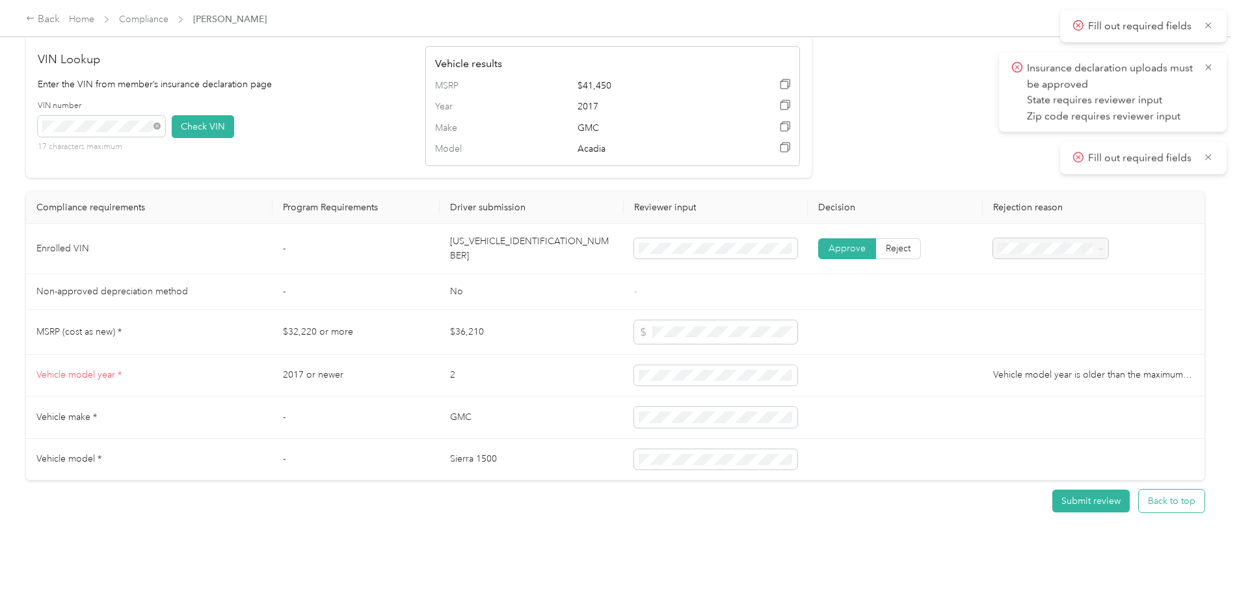
click at [1173, 492] on button "Back to top" at bounding box center [1172, 500] width 66 height 23
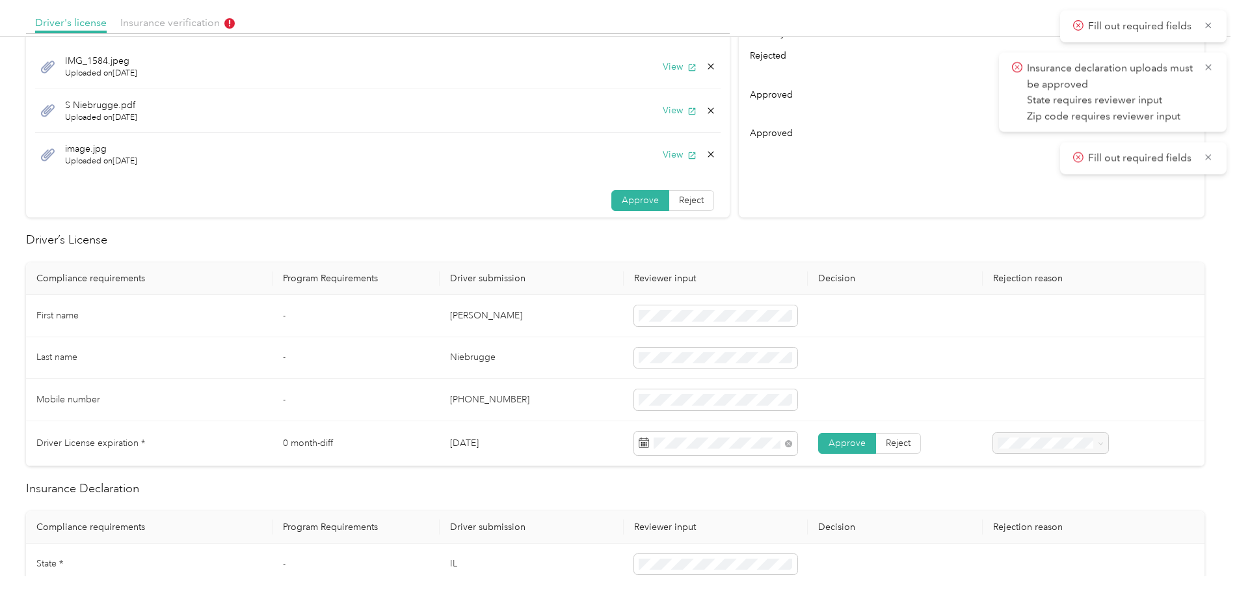
scroll to position [0, 0]
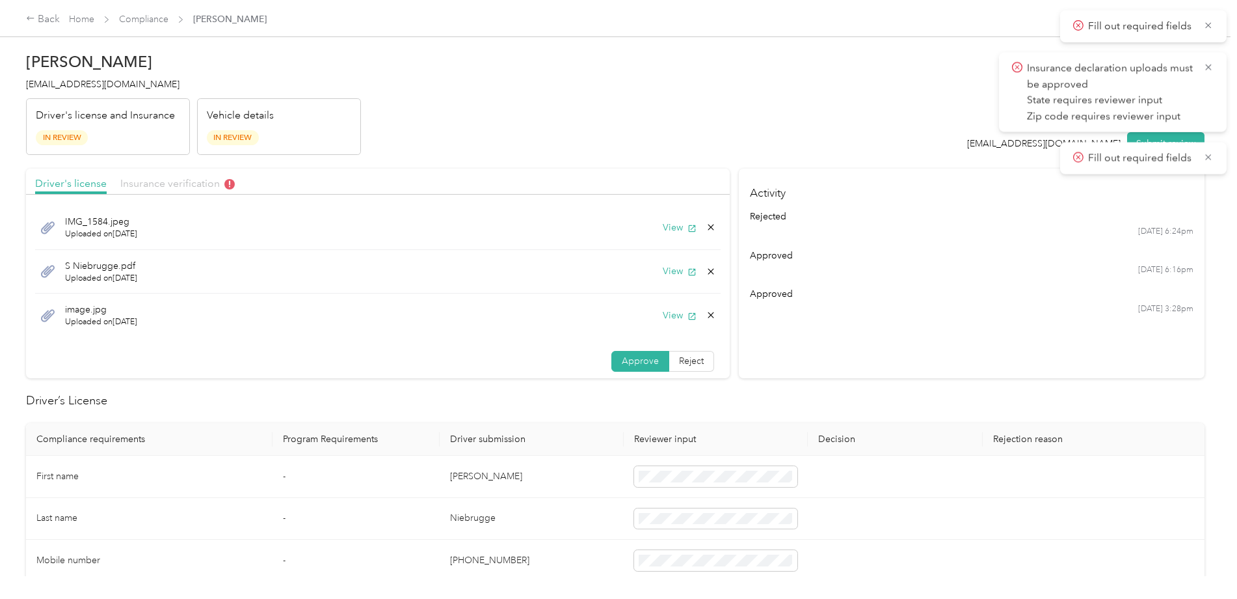
click at [183, 185] on span "Insurance verification" at bounding box center [177, 183] width 115 height 12
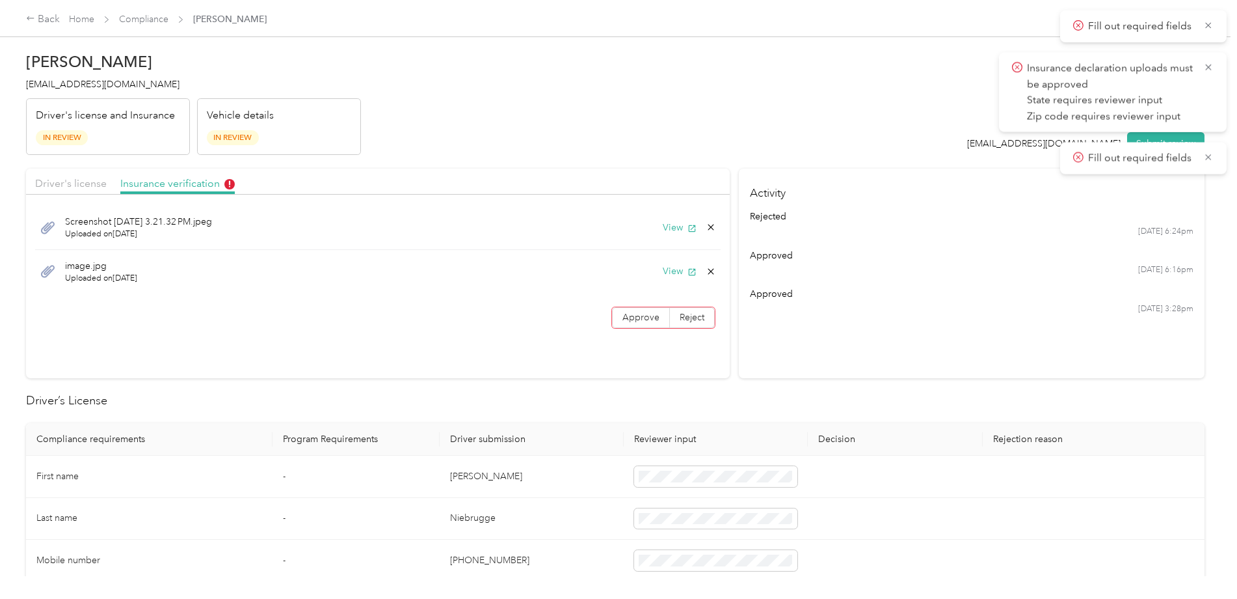
click at [1050, 200] on h4 "Activity" at bounding box center [972, 188] width 466 height 41
click at [1209, 155] on icon at bounding box center [1209, 157] width 10 height 12
drag, startPoint x: 1210, startPoint y: 67, endPoint x: 1216, endPoint y: 35, distance: 32.4
click at [1212, 61] on span "Insurance declaration uploads must be approved State requires reviewer input Zi…" at bounding box center [1113, 93] width 202 height 64
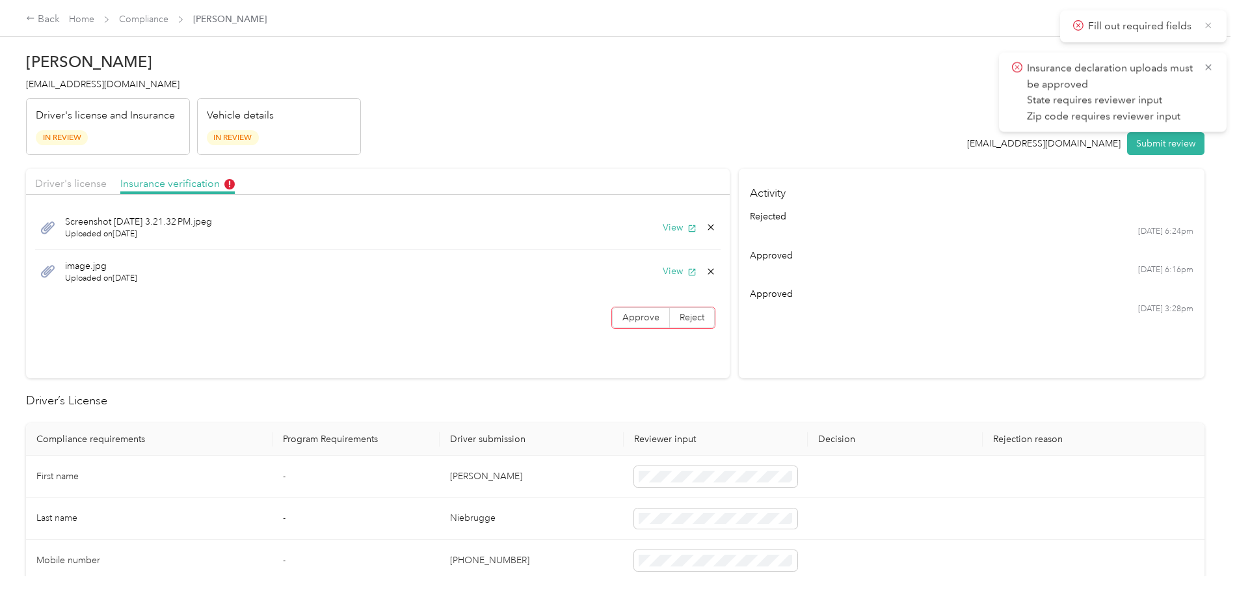
click at [1213, 24] on icon at bounding box center [1209, 26] width 10 height 12
click at [1213, 20] on icon at bounding box center [1209, 26] width 10 height 12
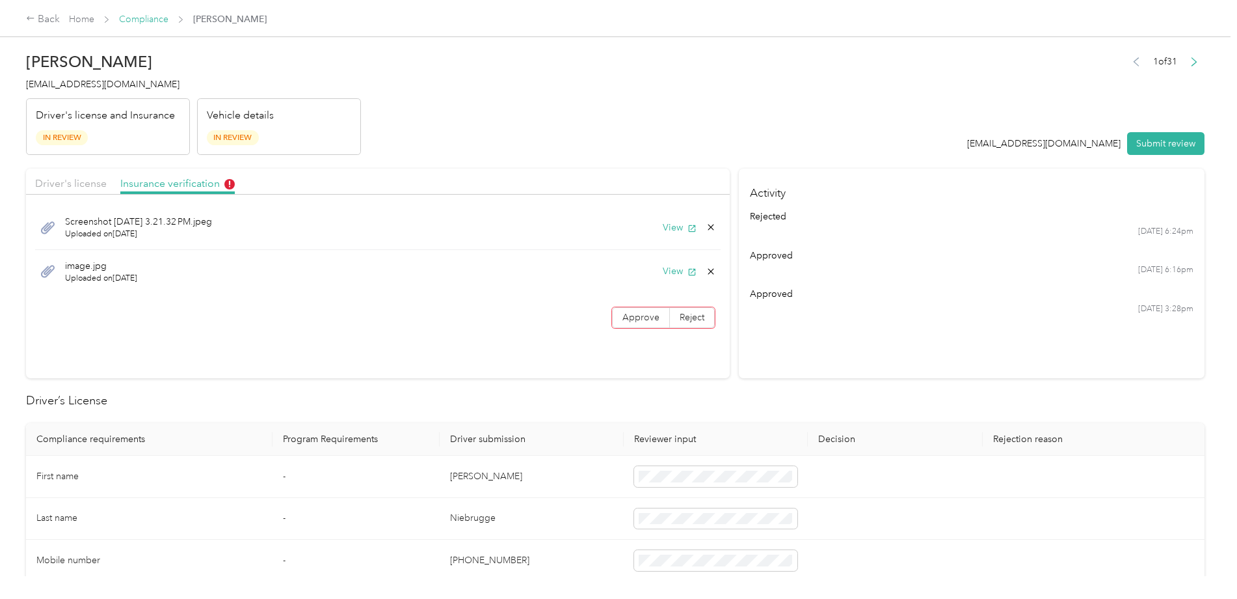
click at [141, 20] on link "Compliance" at bounding box center [143, 19] width 49 height 11
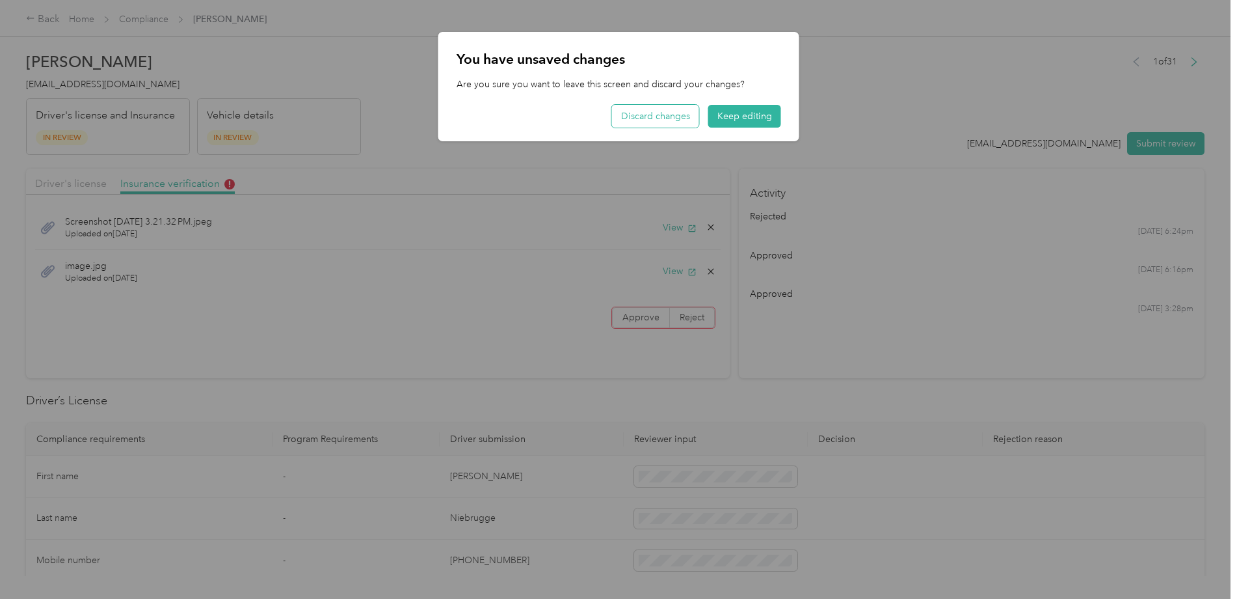
click at [675, 113] on button "Discard changes" at bounding box center [655, 116] width 87 height 23
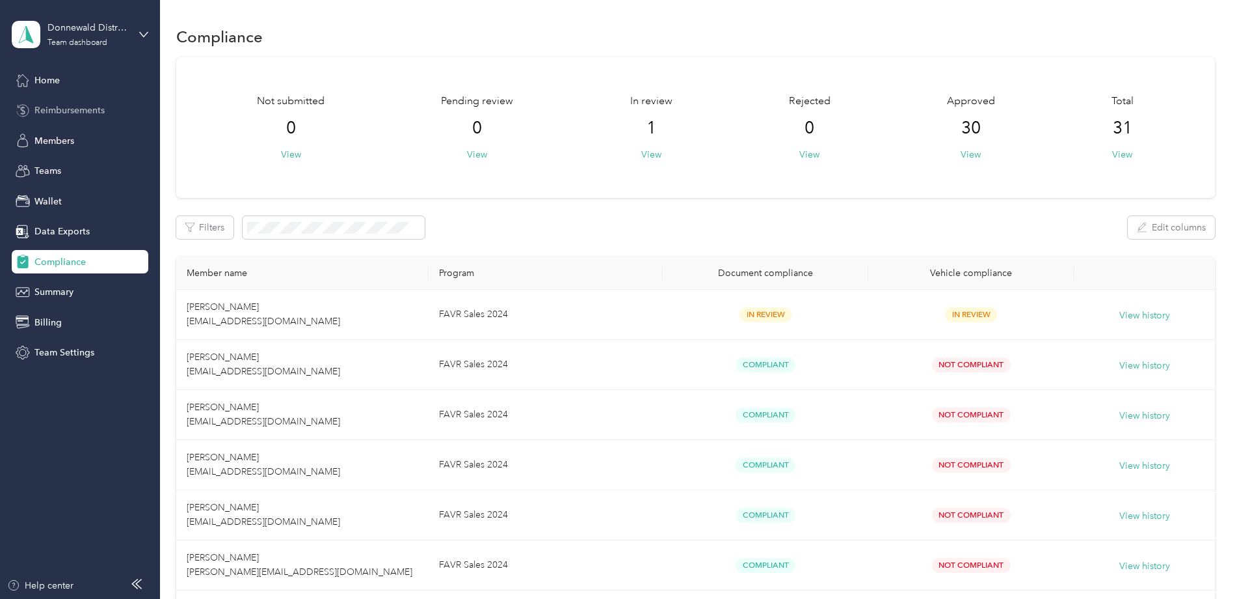
click at [84, 106] on span "Reimbursements" at bounding box center [69, 110] width 70 height 14
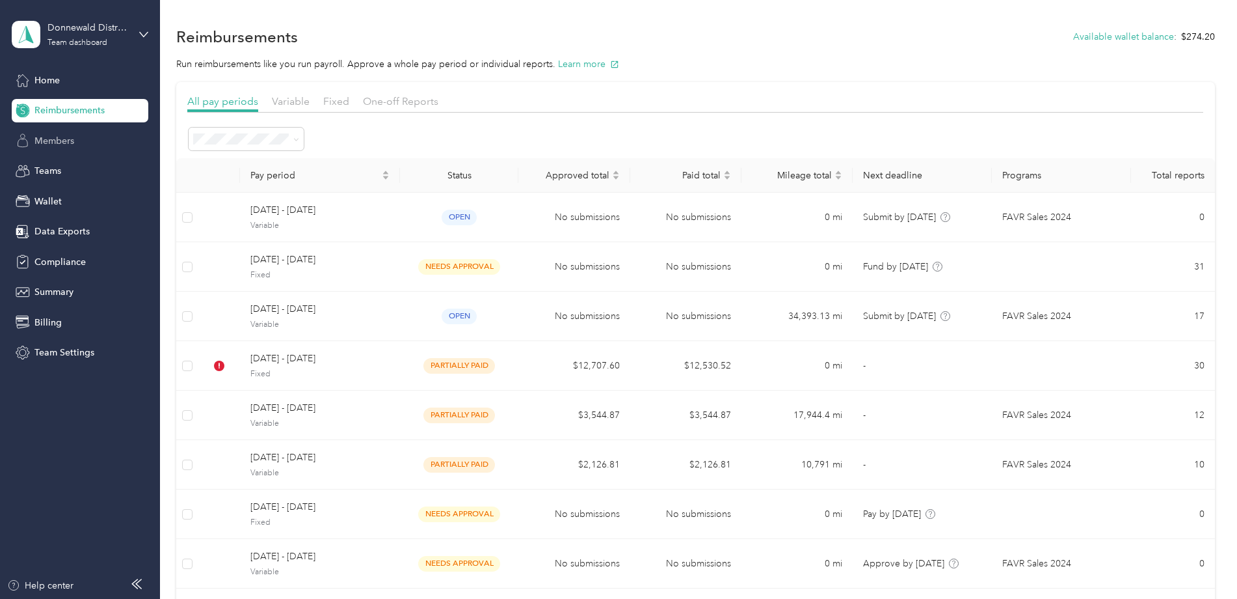
click at [66, 143] on span "Members" at bounding box center [54, 141] width 40 height 14
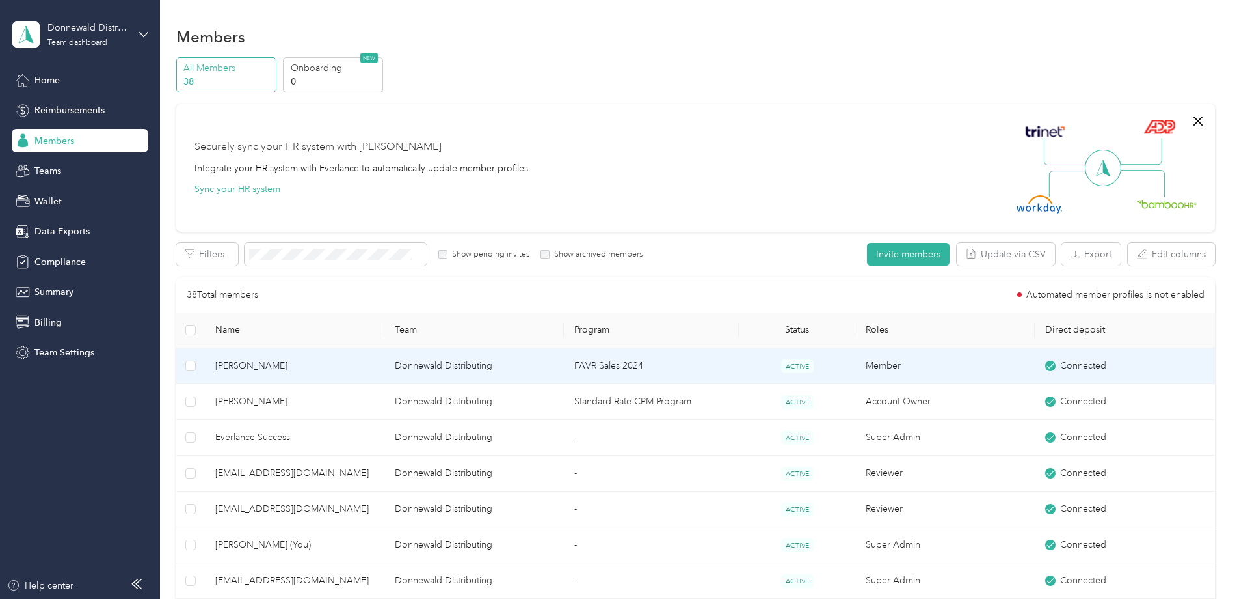
click at [263, 370] on span "[PERSON_NAME]" at bounding box center [294, 365] width 159 height 14
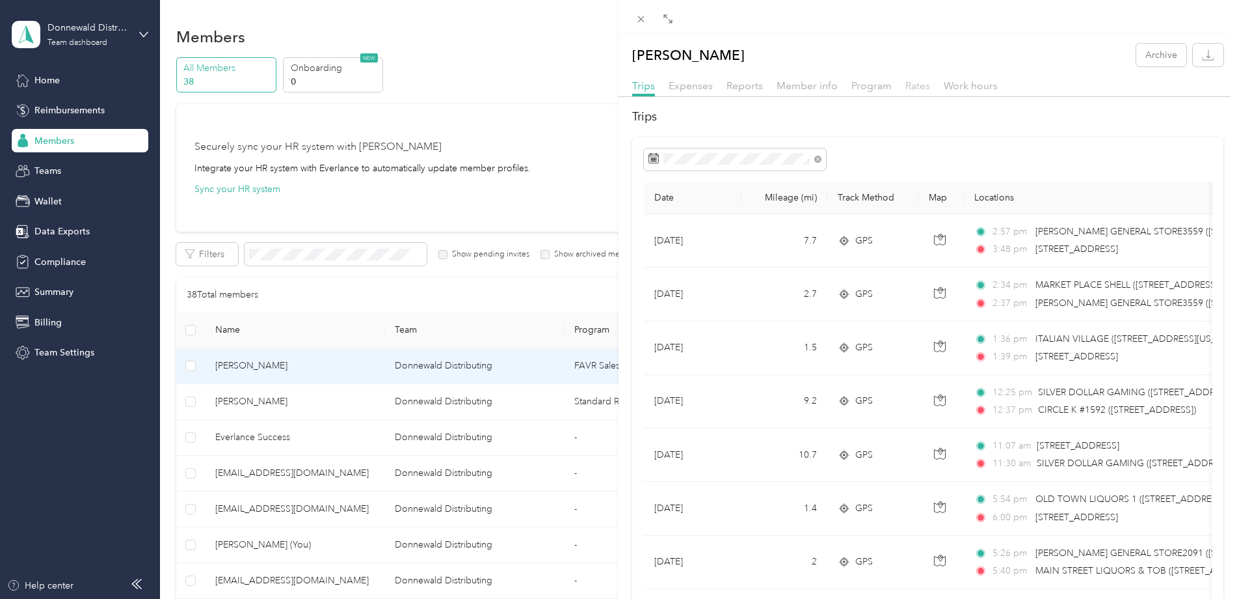
click at [919, 87] on span "Rates" at bounding box center [918, 85] width 25 height 12
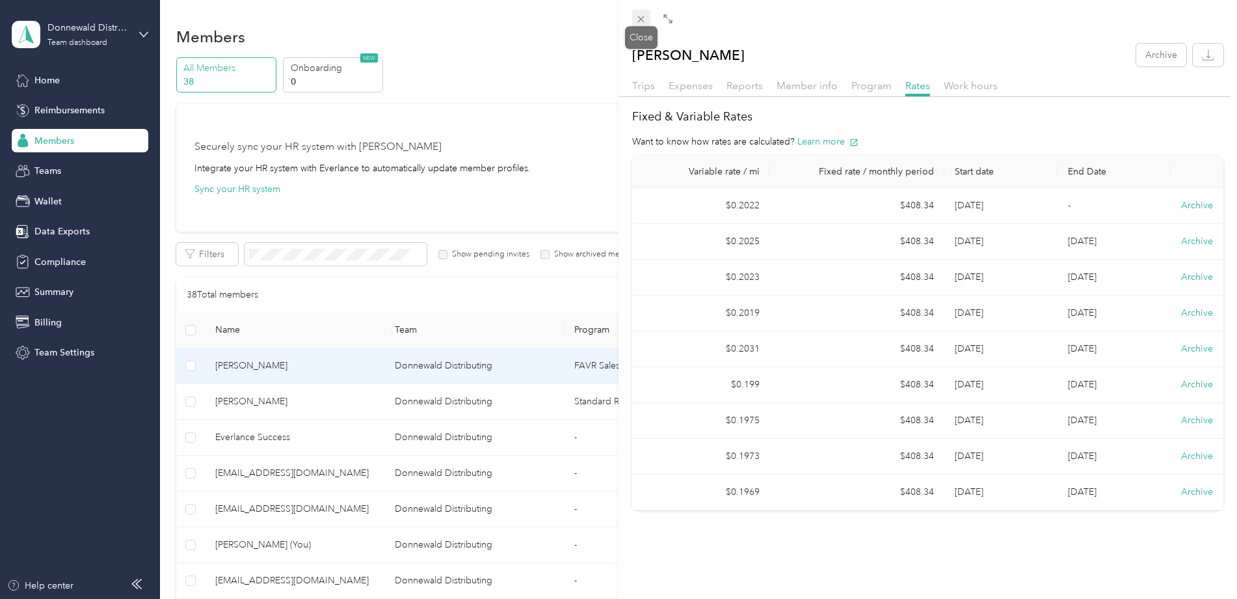
click at [638, 21] on icon at bounding box center [641, 19] width 11 height 11
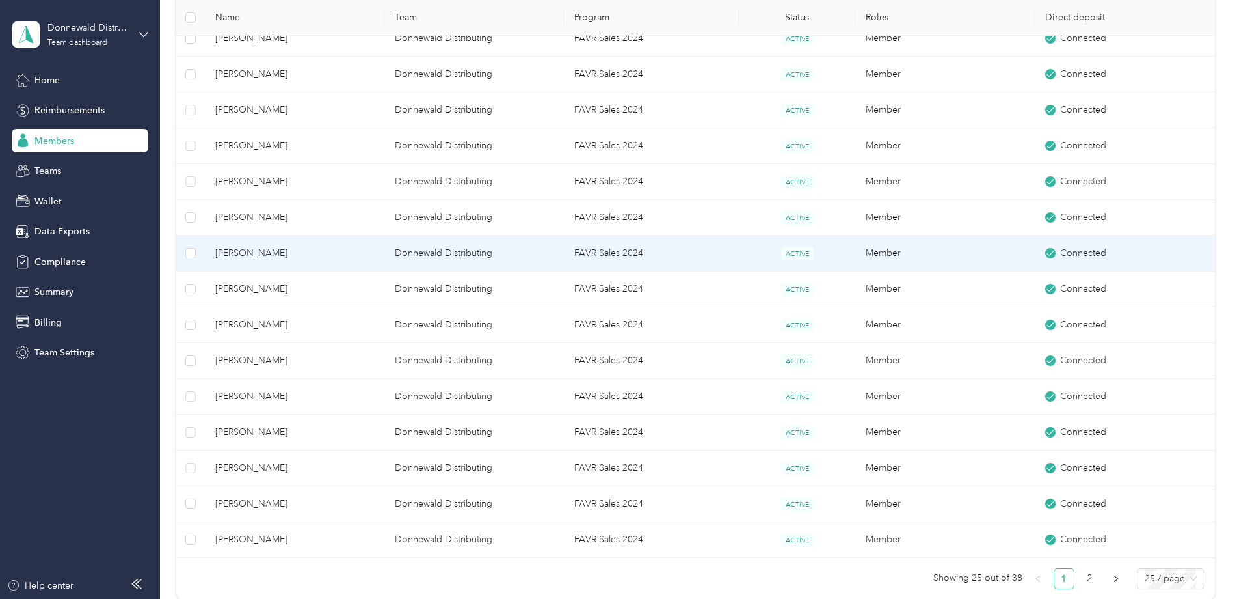
scroll to position [716, 0]
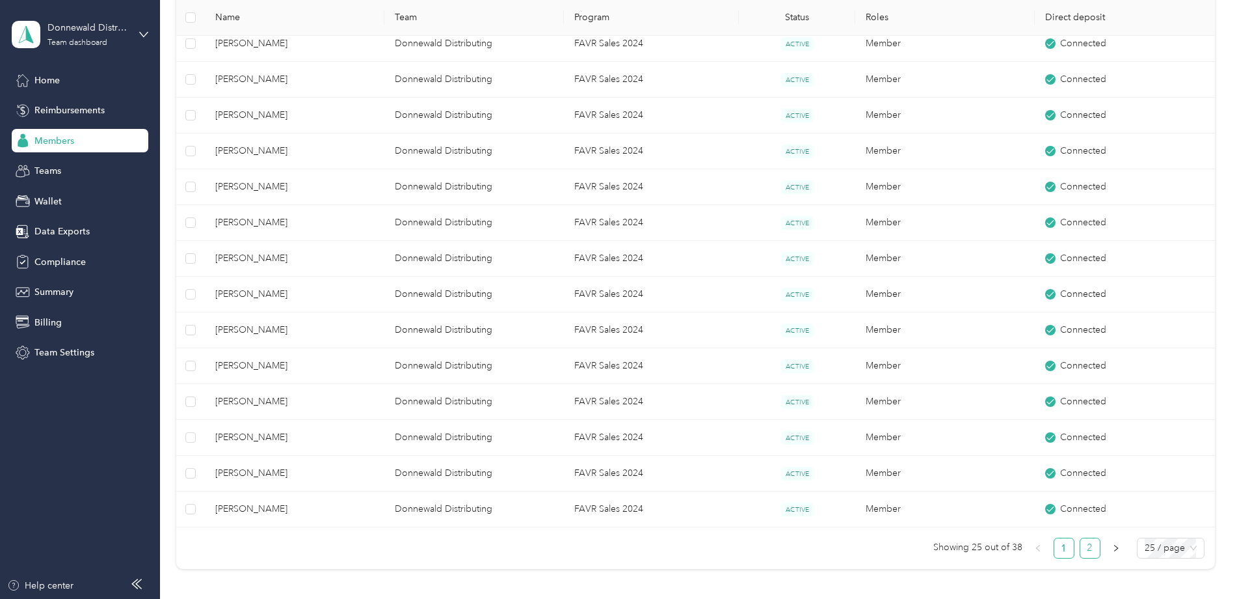
click at [1082, 545] on link "2" at bounding box center [1091, 548] width 20 height 20
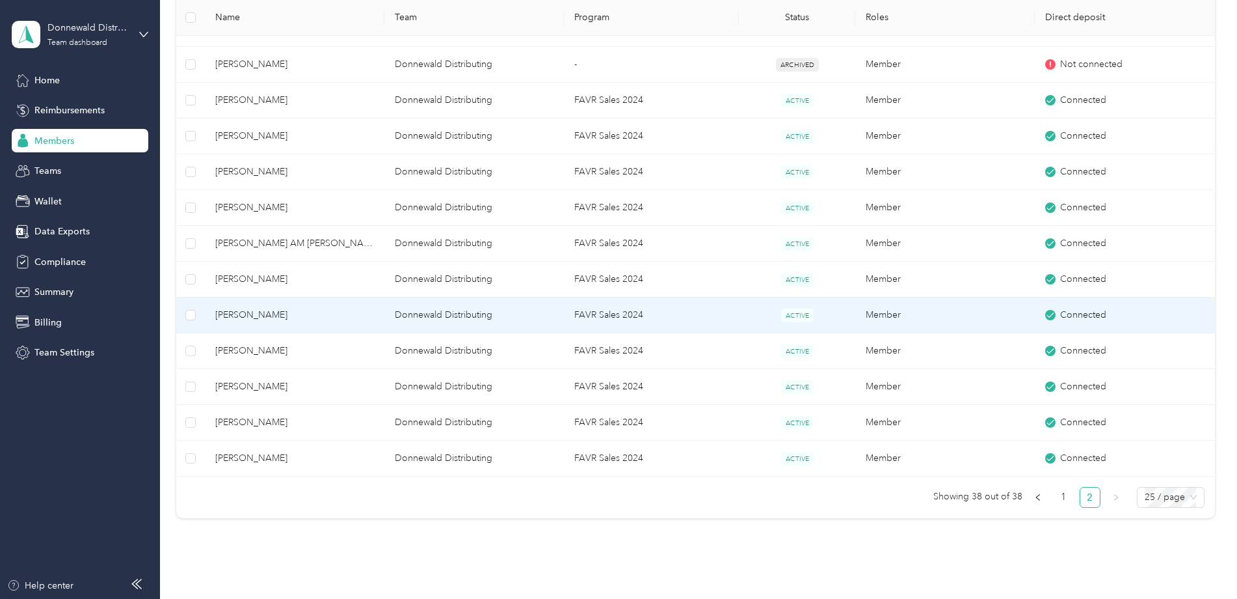
scroll to position [272, 0]
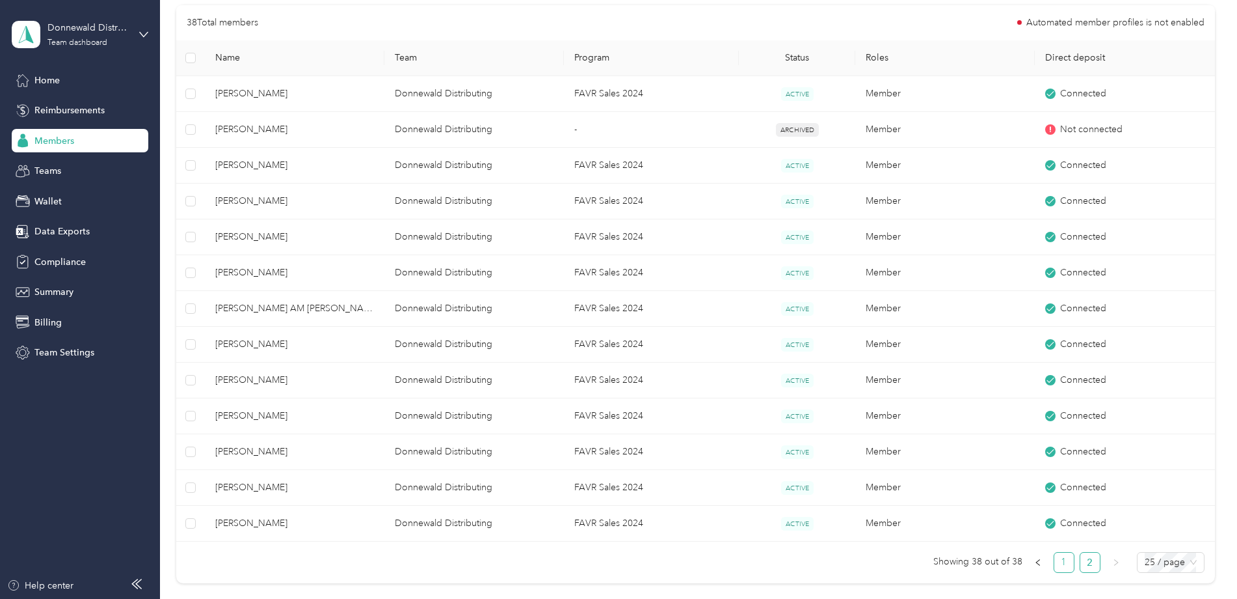
click at [1060, 563] on link "1" at bounding box center [1065, 562] width 20 height 20
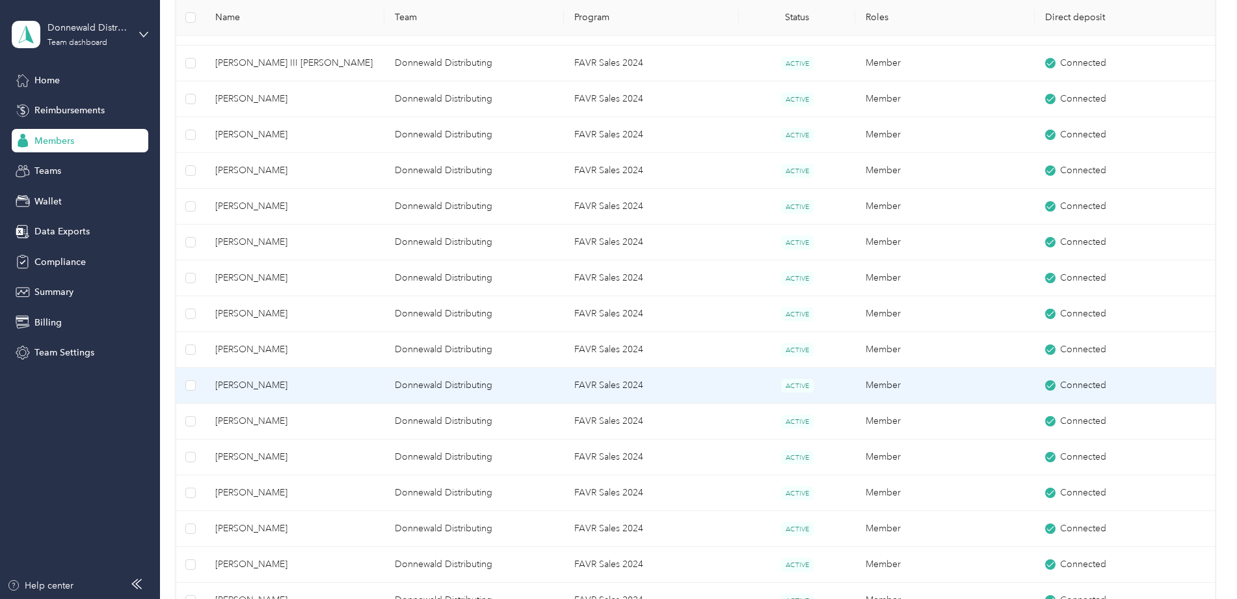
scroll to position [597, 0]
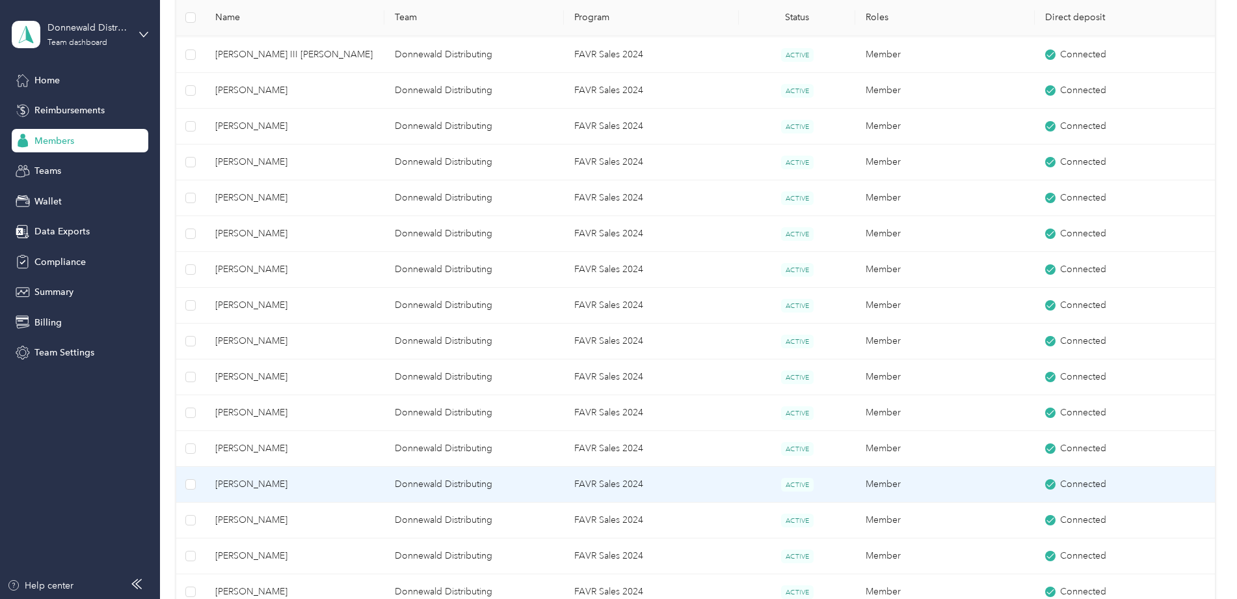
click at [282, 485] on span "[PERSON_NAME]" at bounding box center [294, 484] width 159 height 14
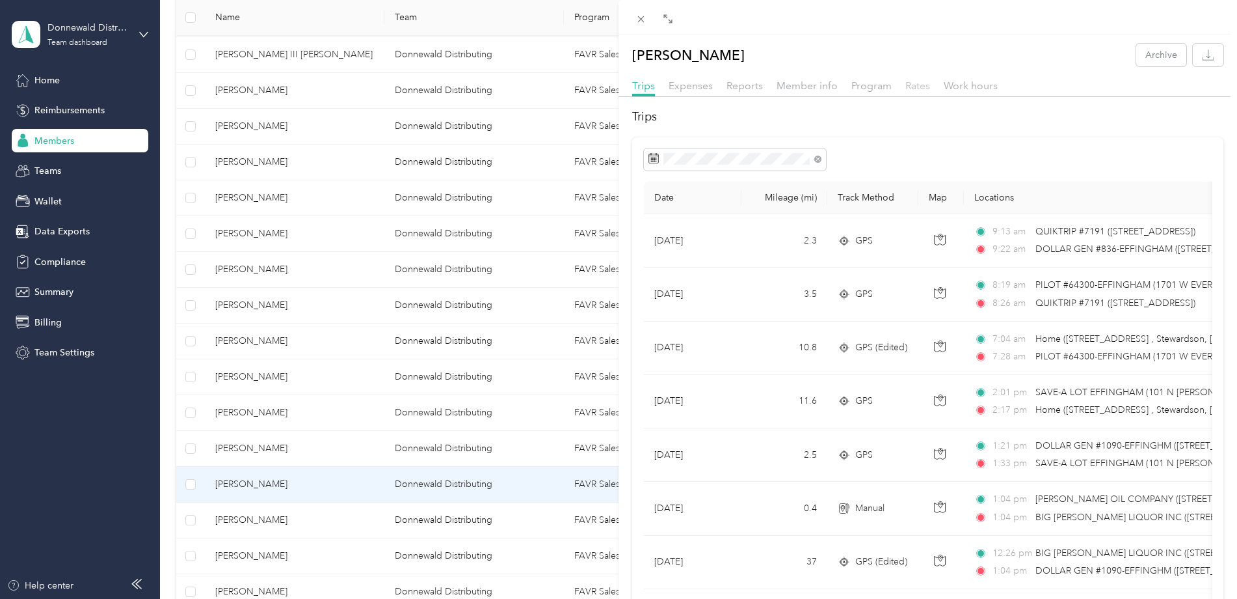
click at [916, 85] on span "Rates" at bounding box center [918, 85] width 25 height 12
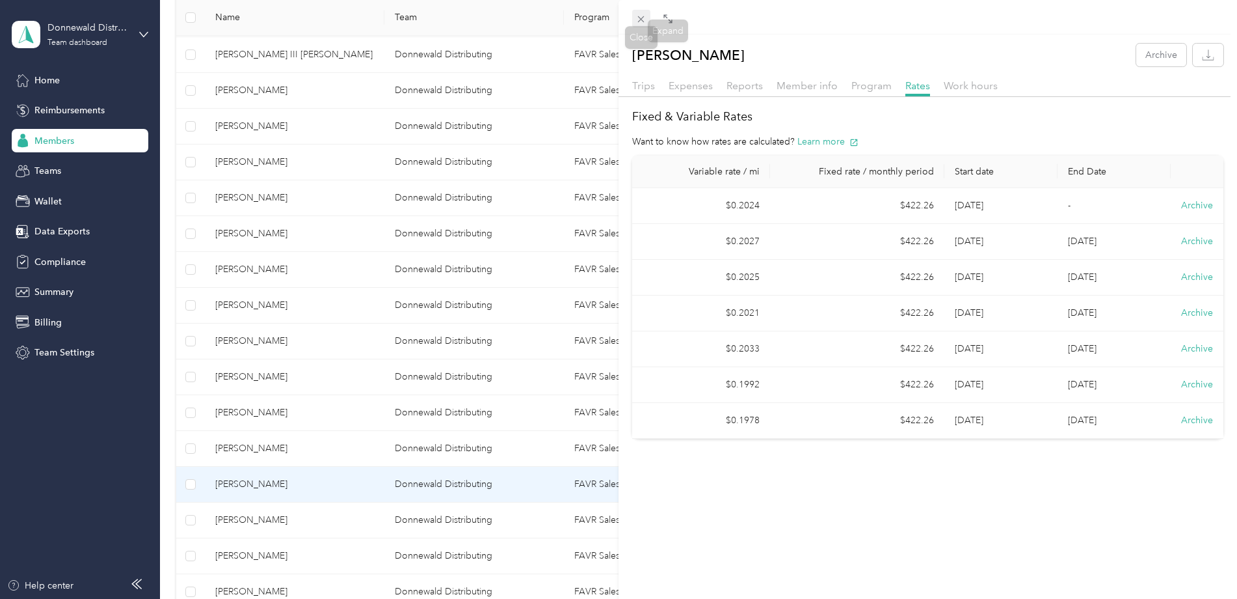
click at [647, 20] on icon at bounding box center [641, 19] width 11 height 11
